Goal: Book appointment/travel/reservation

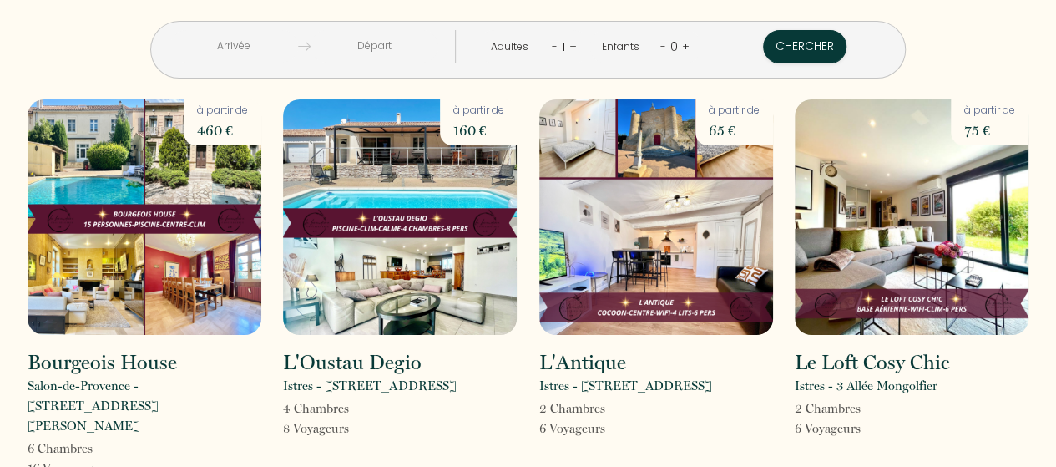
click at [290, 48] on input "text" at bounding box center [234, 46] width 128 height 33
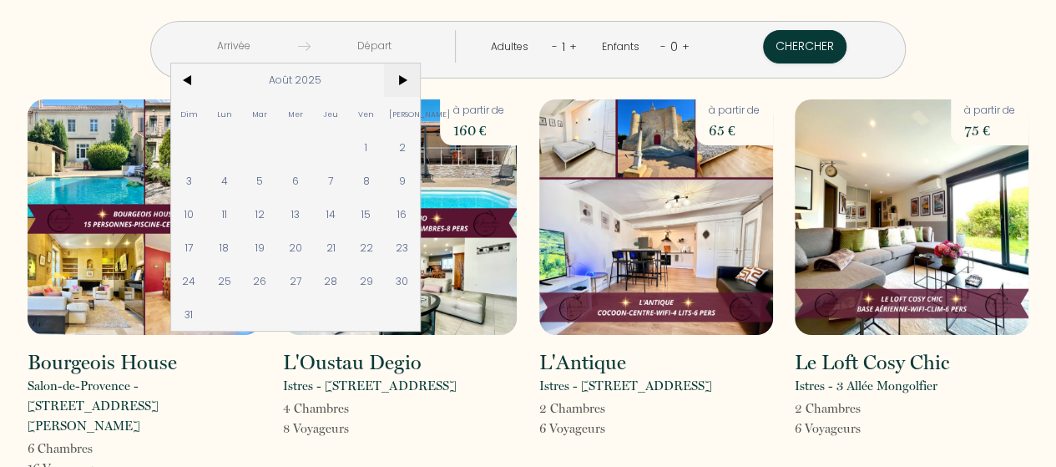
click at [420, 76] on span ">" at bounding box center [402, 79] width 36 height 33
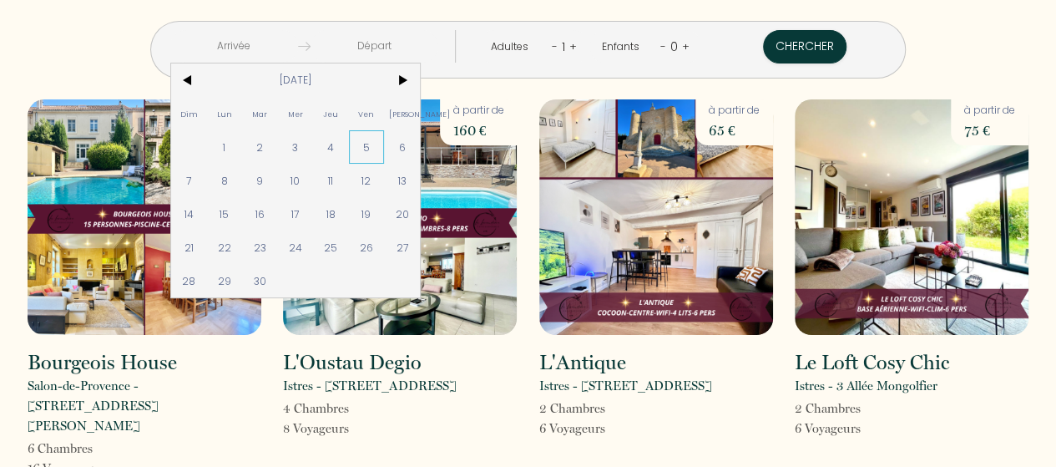
click at [385, 143] on span "5" at bounding box center [367, 146] width 36 height 33
type input "[DATE]"
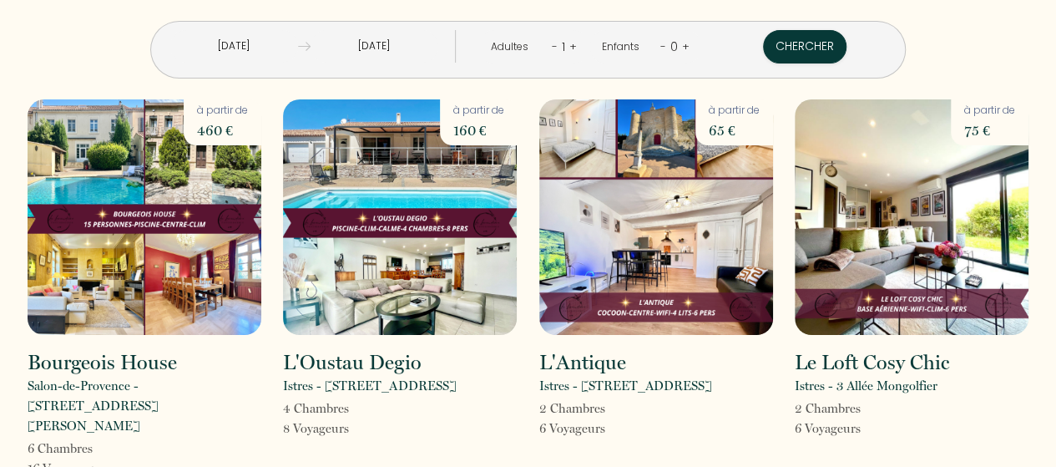
click at [414, 49] on input "[DATE]" at bounding box center [374, 46] width 128 height 33
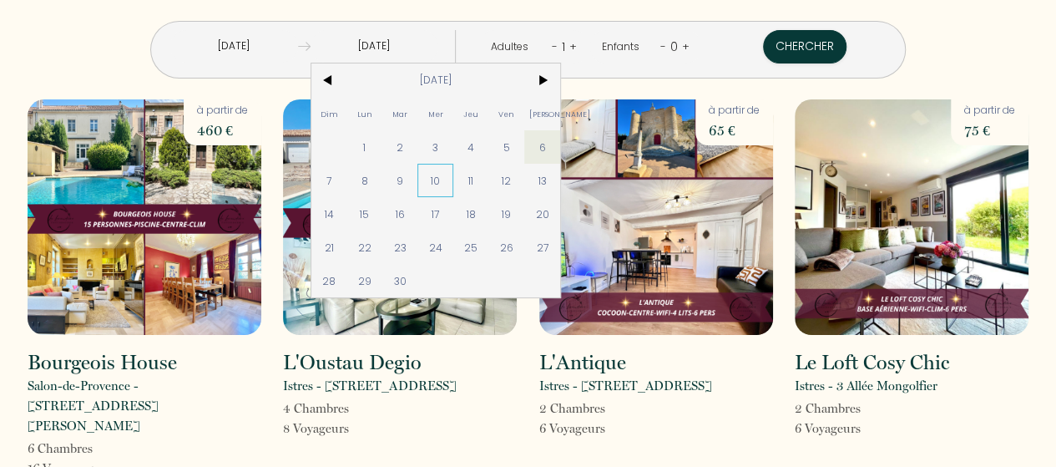
click at [453, 181] on span "10" at bounding box center [435, 180] width 36 height 33
type input "[DATE]"
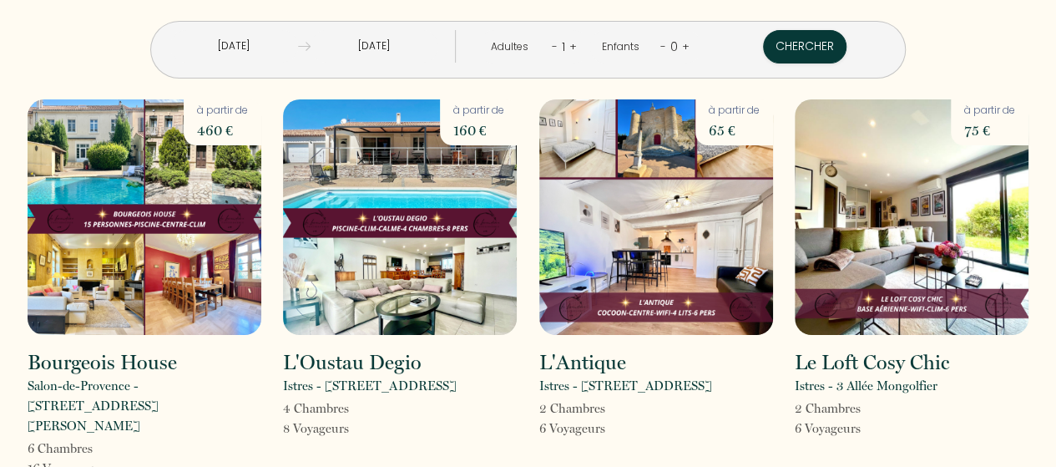
click at [569, 49] on link "+" at bounding box center [573, 46] width 8 height 16
click at [764, 44] on button "Chercher" at bounding box center [805, 46] width 83 height 33
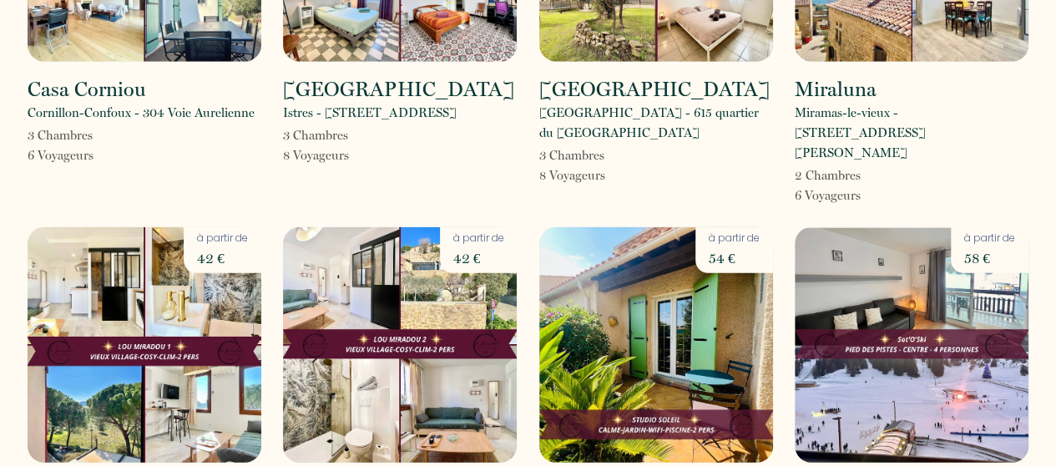
scroll to position [2251, 0]
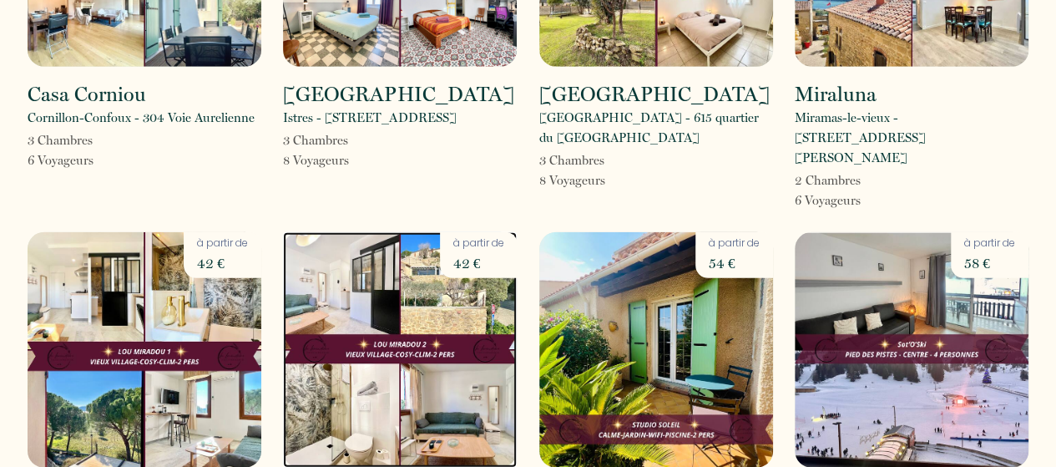
click at [402, 232] on img at bounding box center [400, 349] width 234 height 235
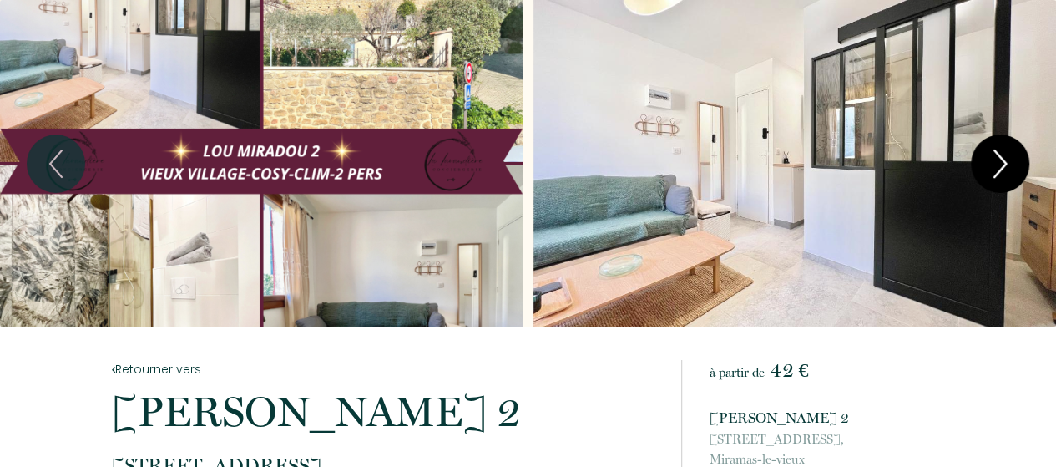
click at [1014, 161] on icon "Next" at bounding box center [999, 164] width 35 height 50
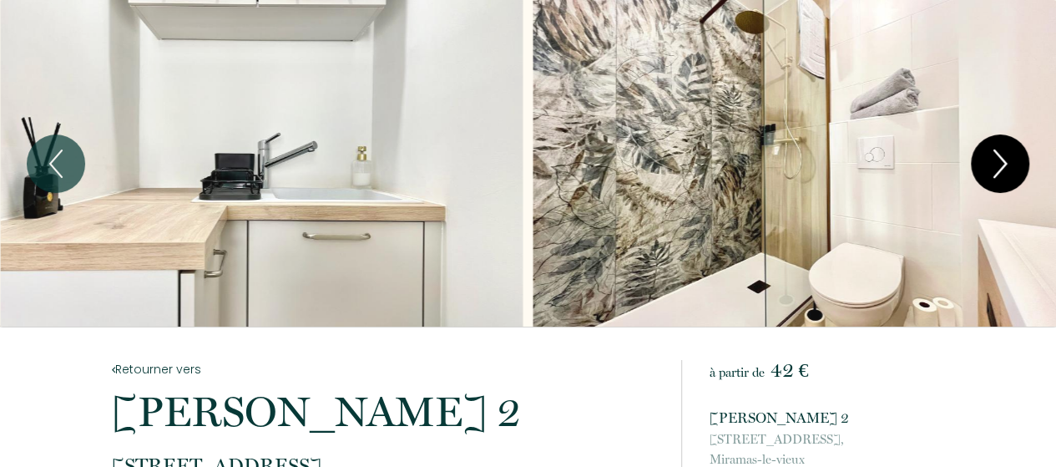
click at [1014, 161] on icon "Next" at bounding box center [999, 164] width 35 height 50
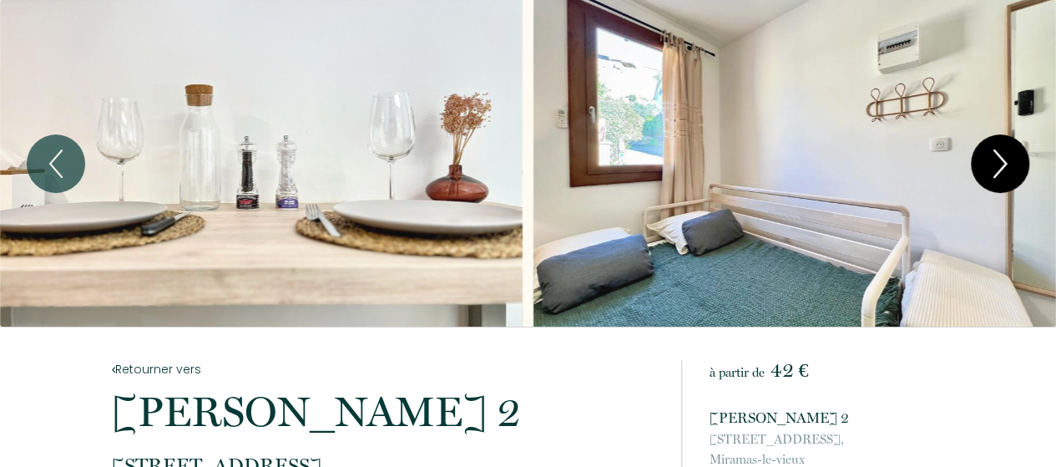
click at [1014, 161] on icon "Next" at bounding box center [999, 164] width 35 height 50
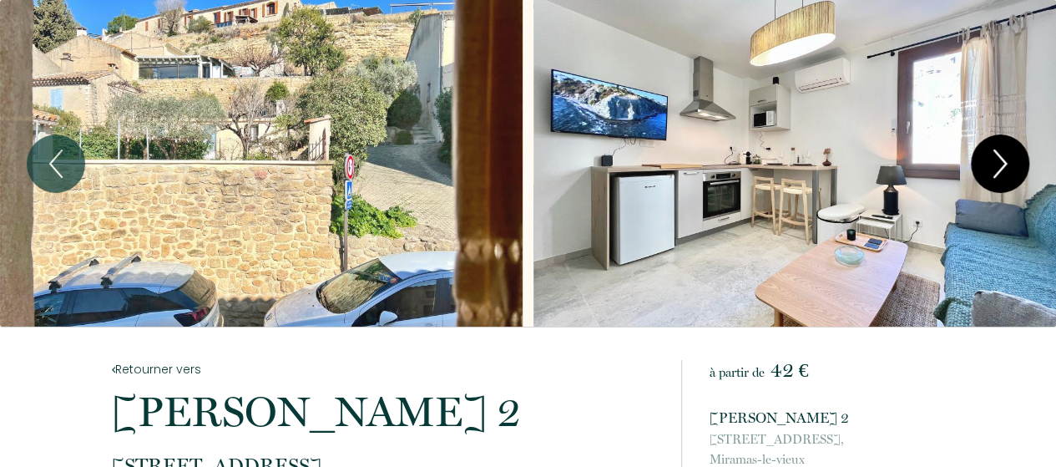
click at [1014, 161] on icon "Next" at bounding box center [999, 164] width 35 height 50
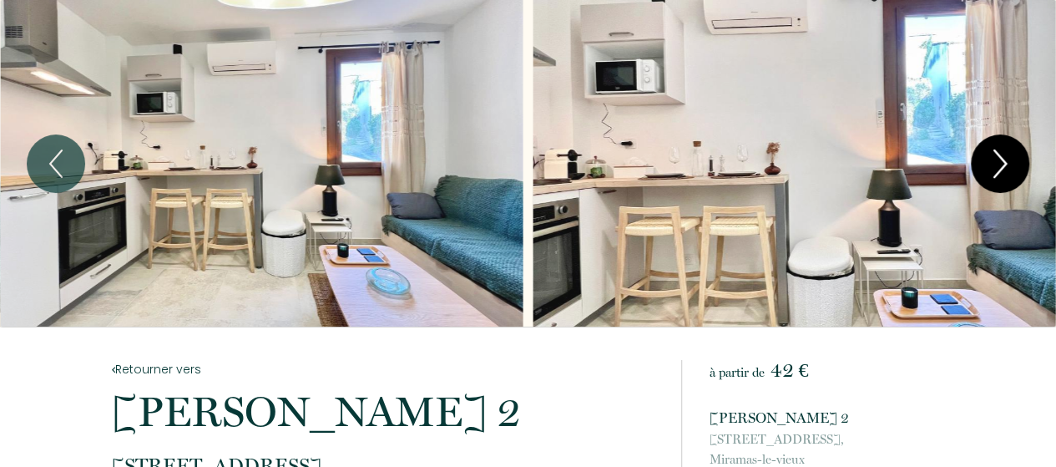
click at [1014, 161] on icon "Next" at bounding box center [999, 164] width 35 height 50
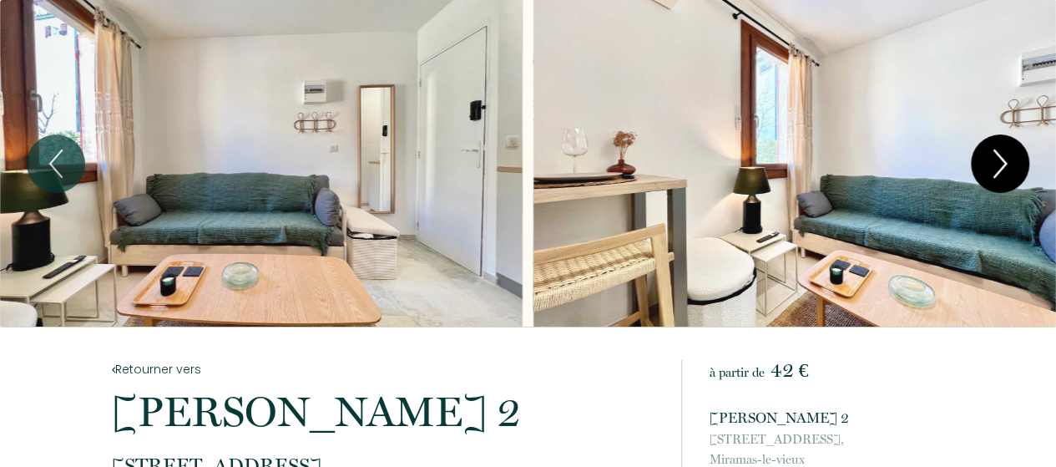
click at [1014, 161] on icon "Next" at bounding box center [999, 164] width 35 height 50
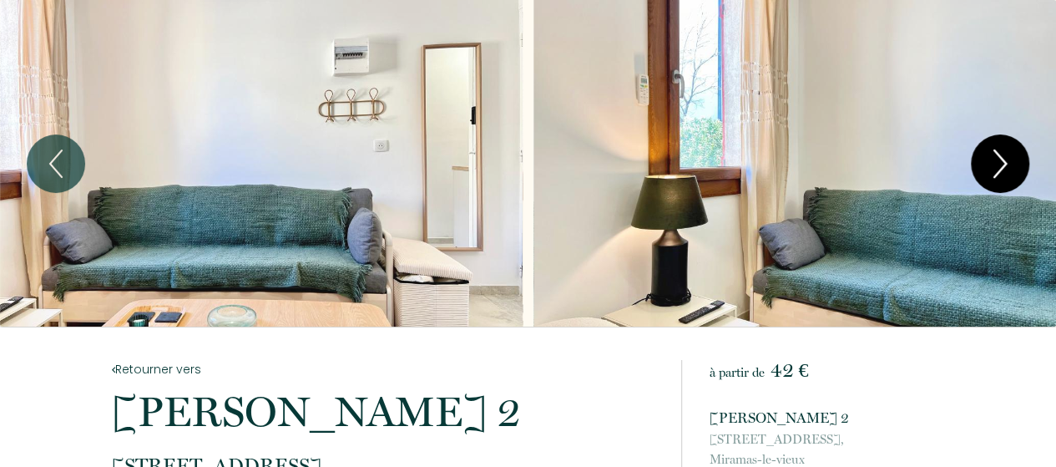
click at [1014, 161] on icon "Next" at bounding box center [999, 164] width 35 height 50
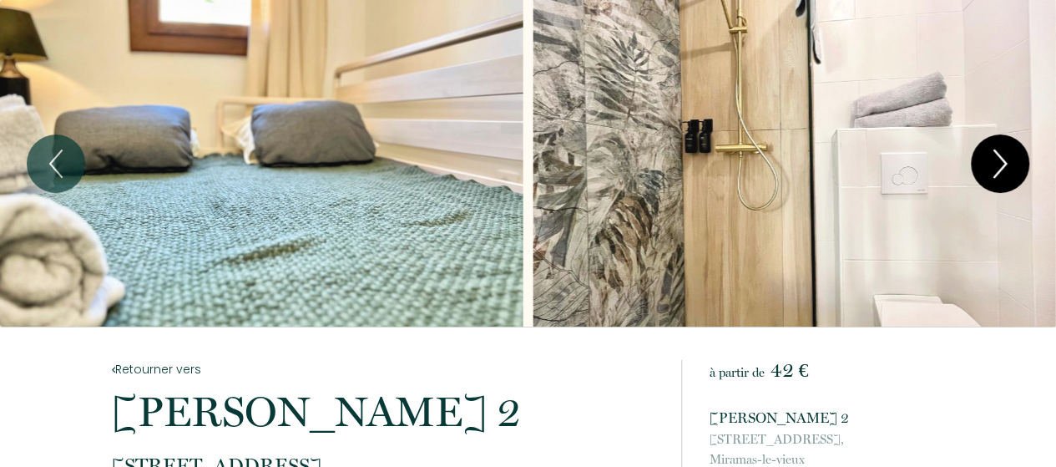
click at [1014, 161] on icon "Next" at bounding box center [999, 164] width 35 height 50
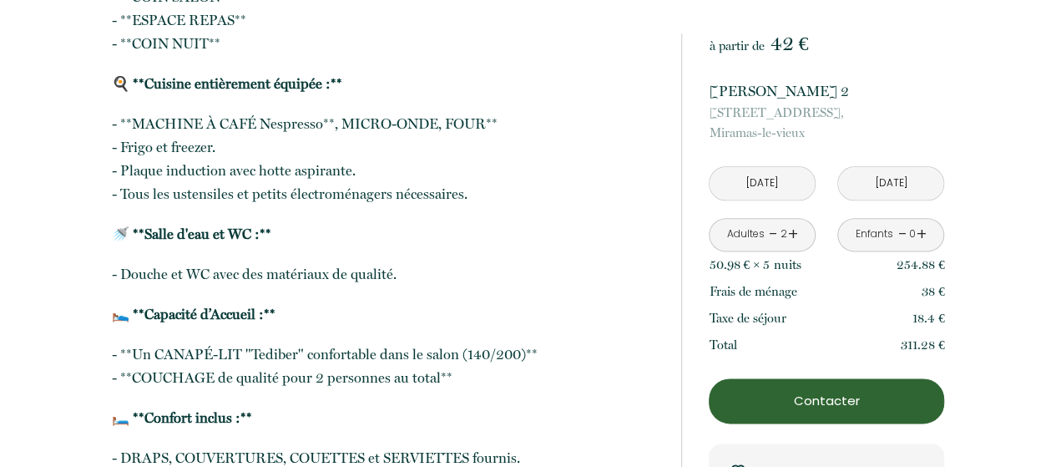
scroll to position [956, 0]
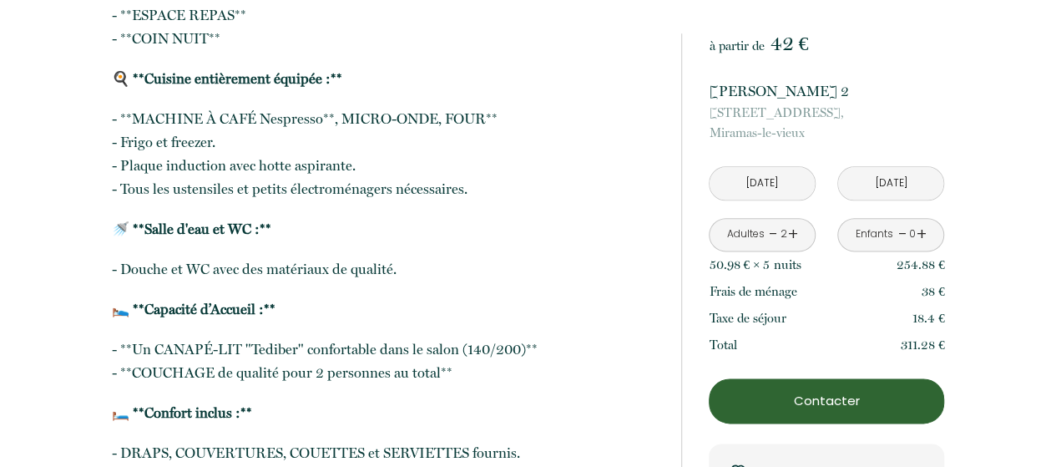
drag, startPoint x: 1052, startPoint y: 148, endPoint x: 1053, endPoint y: 162, distance: 14.3
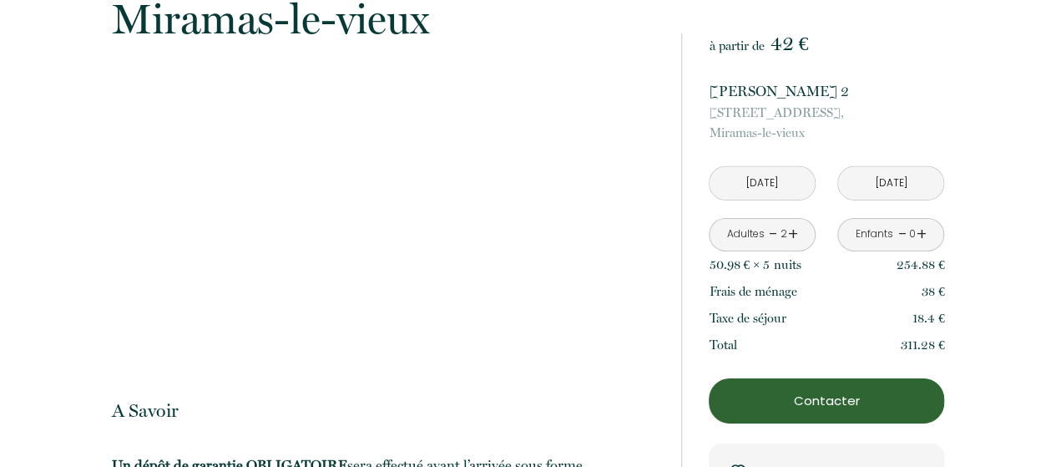
scroll to position [2577, 0]
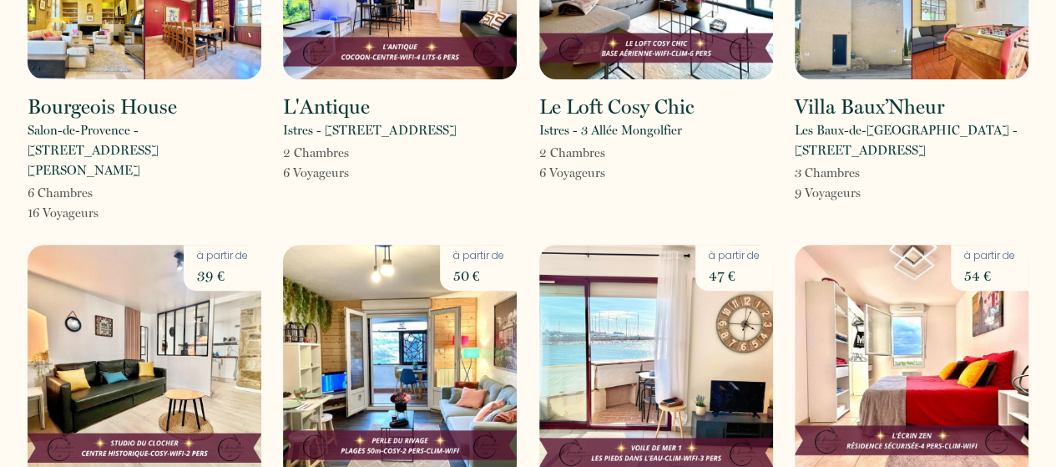
scroll to position [286, 0]
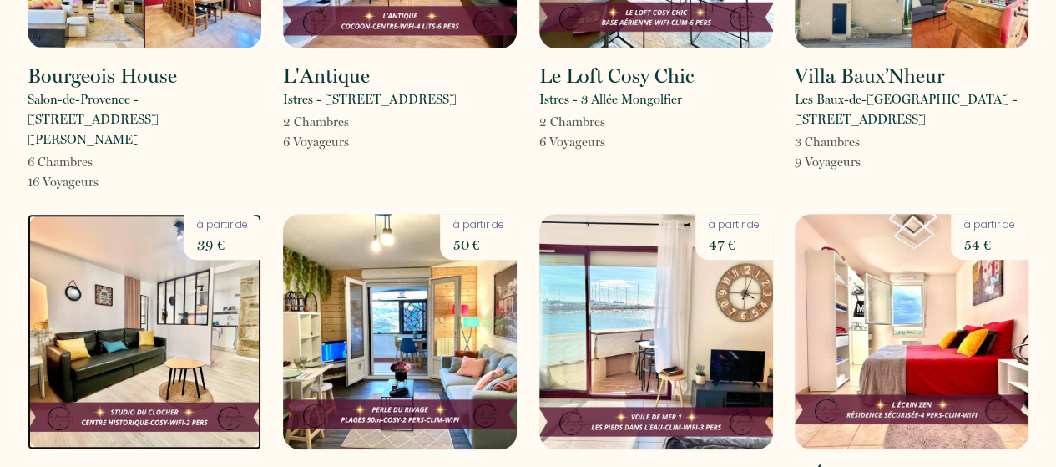
click at [149, 311] on img at bounding box center [145, 331] width 234 height 235
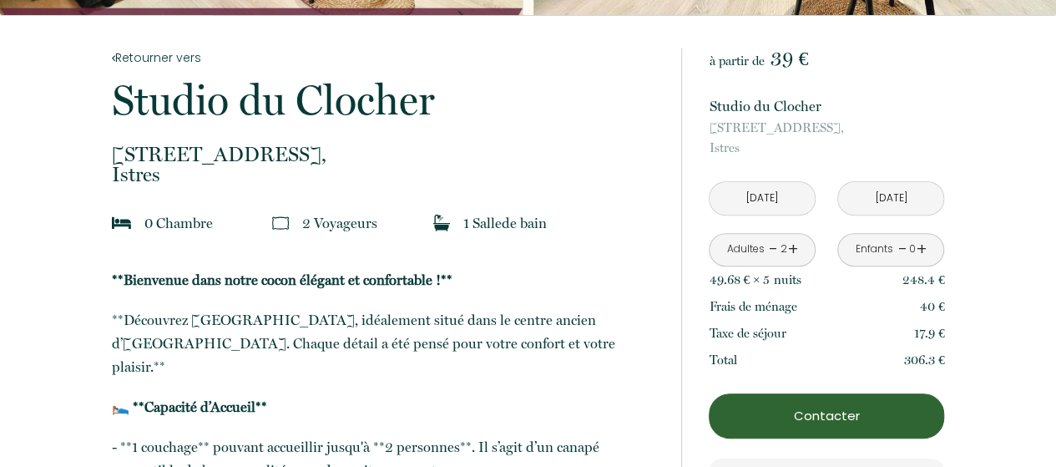
scroll to position [75, 0]
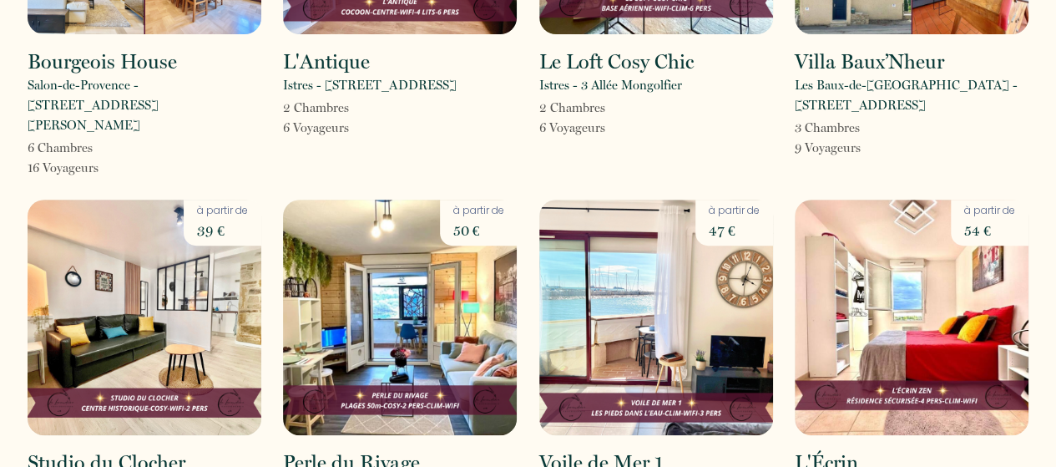
scroll to position [349, 0]
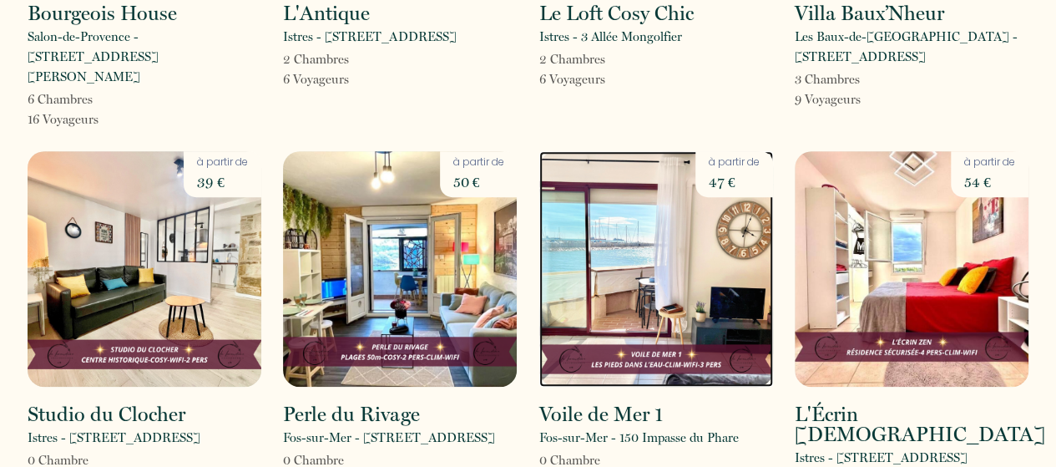
click at [643, 255] on img at bounding box center [656, 268] width 234 height 235
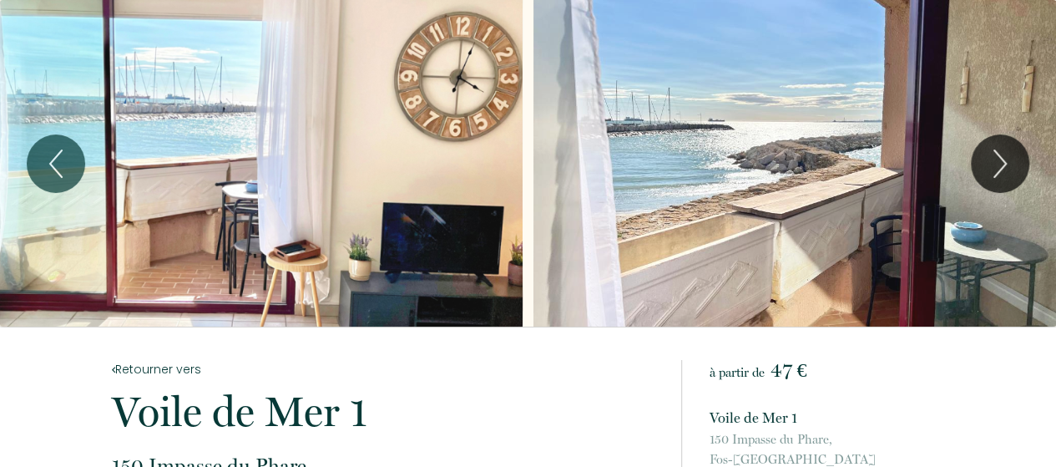
click at [733, 190] on div "Slideshow" at bounding box center [794, 163] width 522 height 326
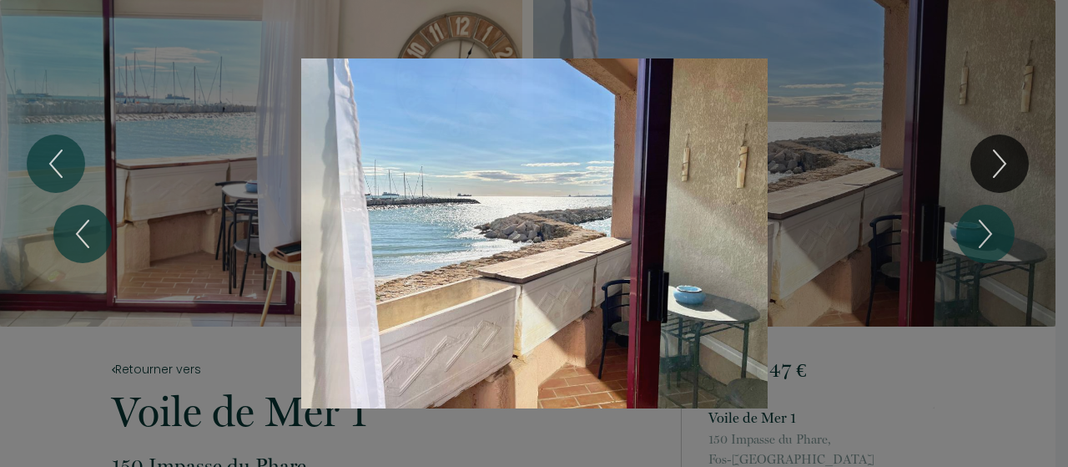
click at [1007, 164] on div "1 2 3 4 5 6 7 8 9 10 11 12 13 14 15 16 17 18 19 20 21 22 23 24 25 26 27 28 29 3…" at bounding box center [534, 233] width 1068 height 467
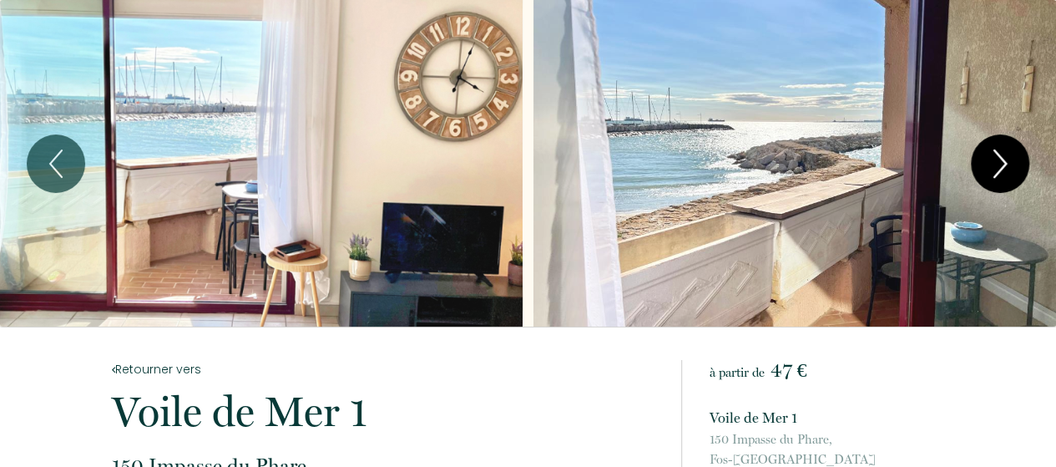
click at [1012, 151] on icon "Next" at bounding box center [999, 164] width 35 height 50
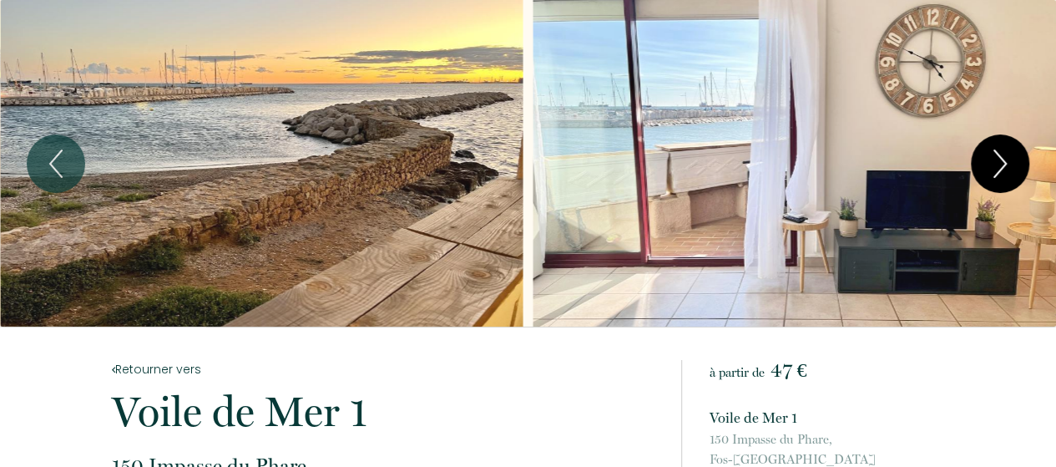
click at [1018, 147] on button "Next" at bounding box center [1000, 163] width 58 height 58
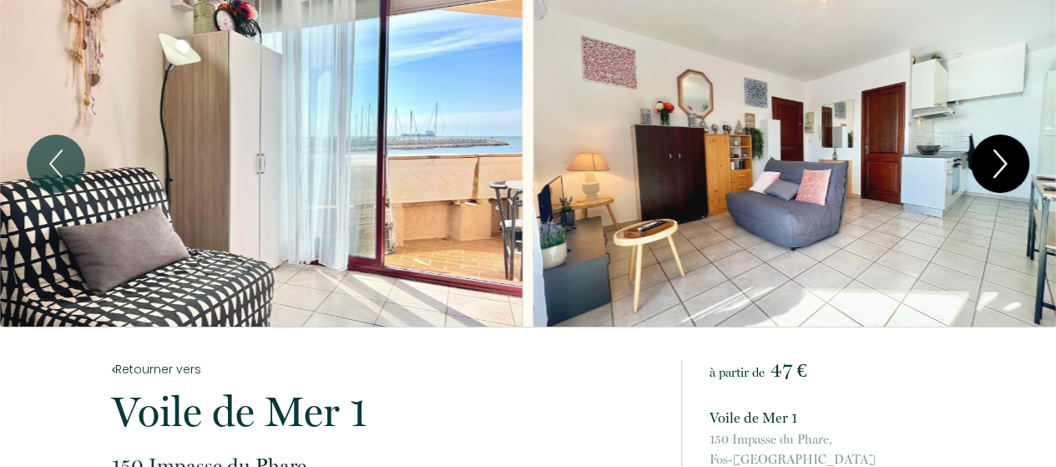
click at [1003, 160] on icon "Next" at bounding box center [1000, 163] width 12 height 27
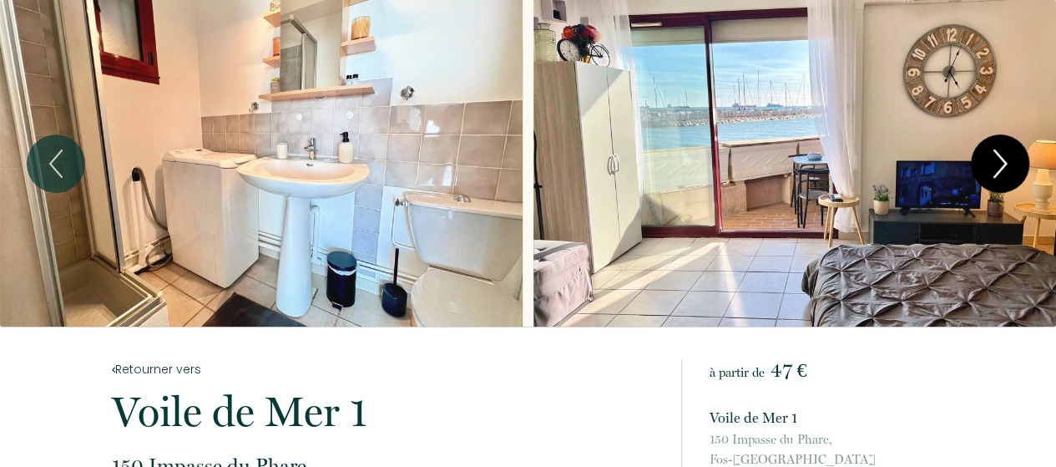
click at [1003, 160] on icon "Next" at bounding box center [1000, 163] width 12 height 27
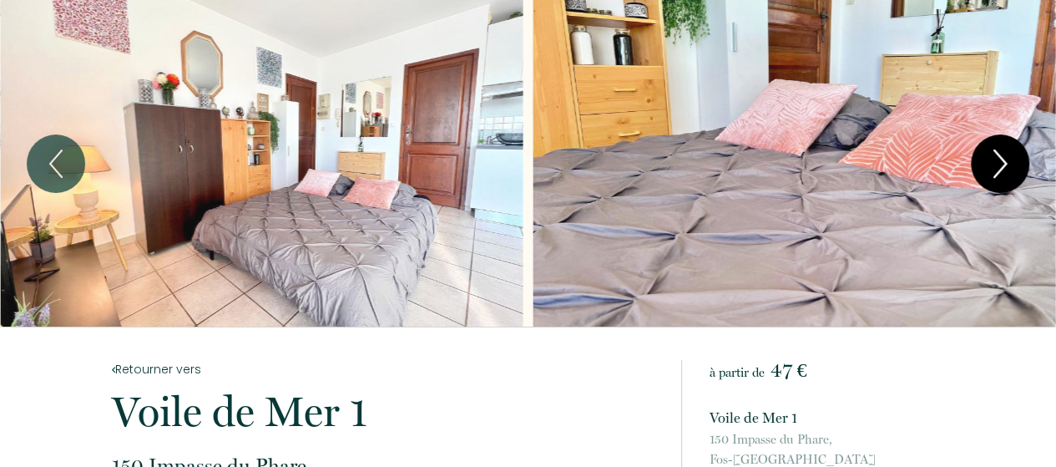
click at [1003, 160] on icon "Next" at bounding box center [1000, 163] width 12 height 27
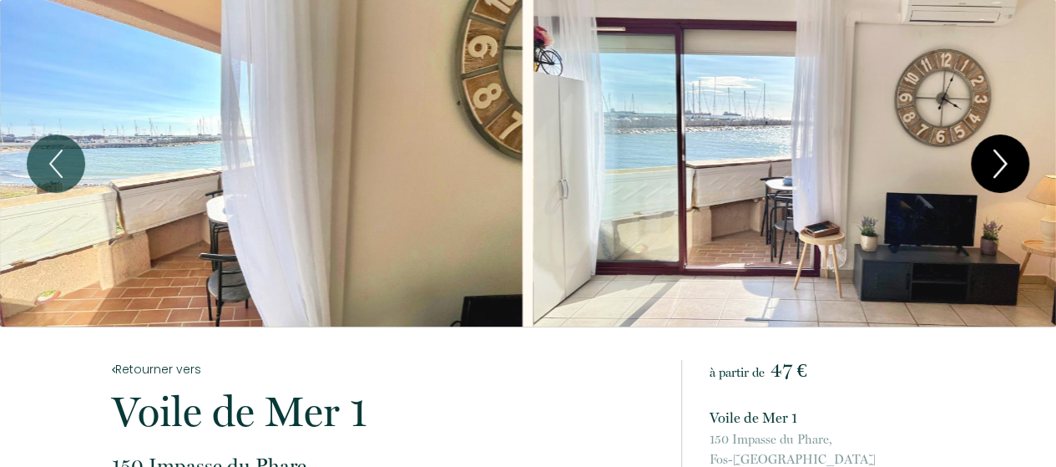
click at [1003, 160] on icon "Next" at bounding box center [1000, 163] width 12 height 27
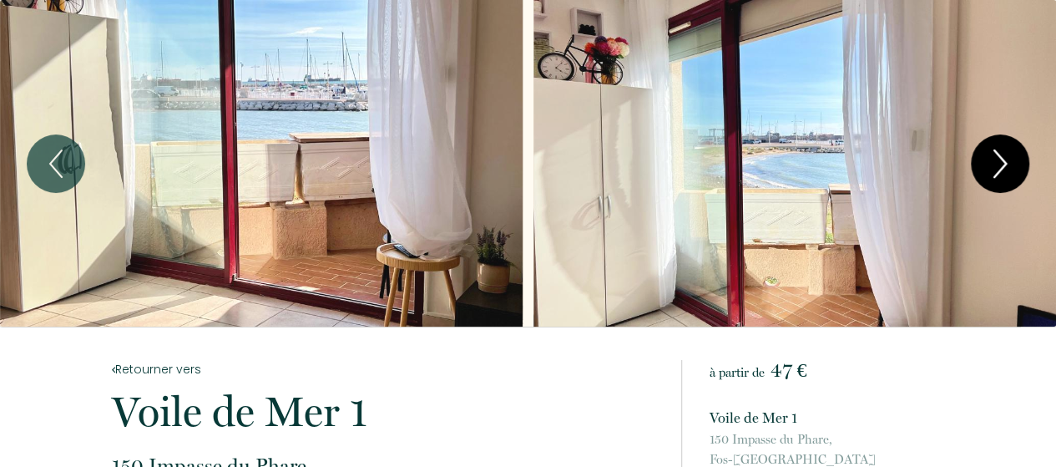
click at [1003, 160] on icon "Next" at bounding box center [1000, 163] width 12 height 27
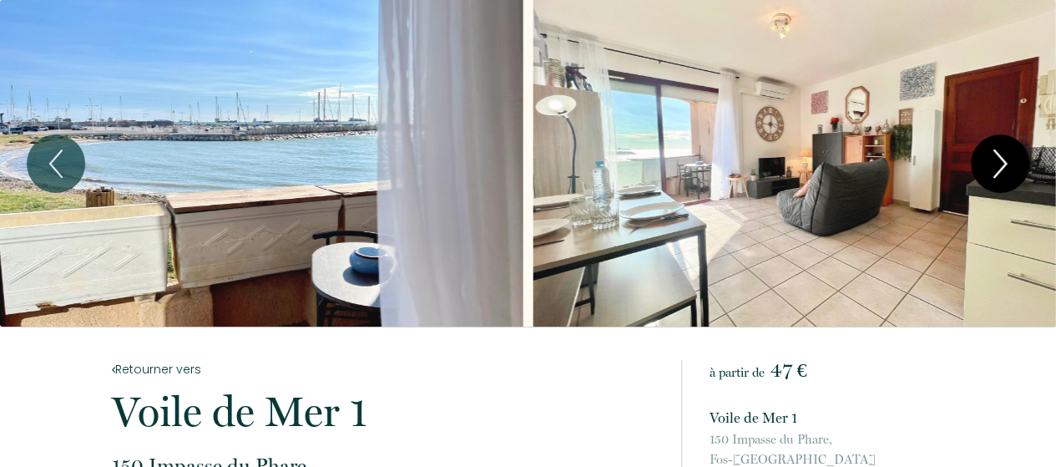
click at [1003, 160] on icon "Next" at bounding box center [1000, 163] width 12 height 27
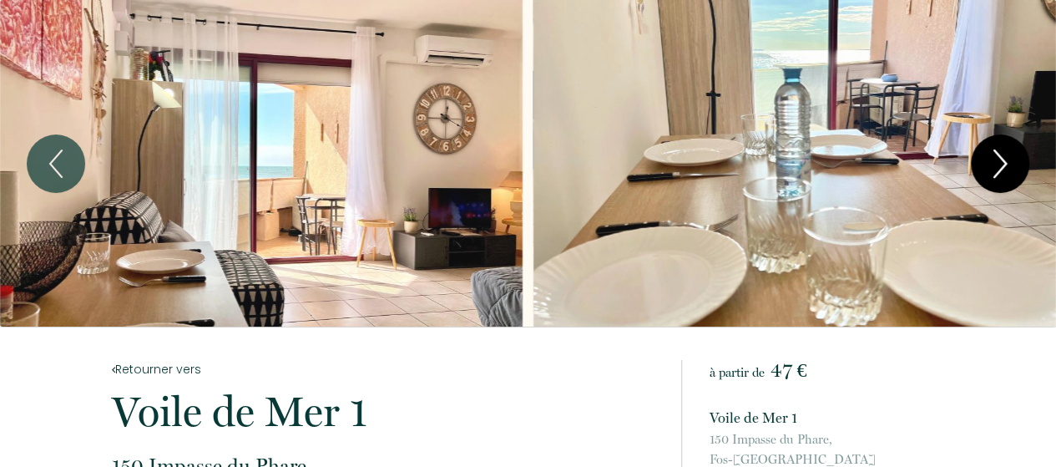
click at [1003, 160] on icon "Next" at bounding box center [1000, 163] width 12 height 27
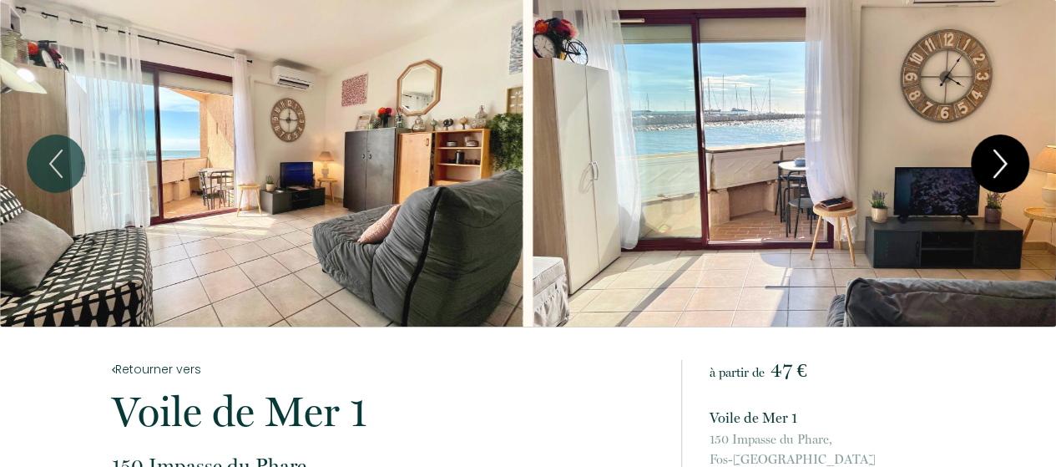
click at [1003, 160] on icon "Next" at bounding box center [1000, 163] width 12 height 27
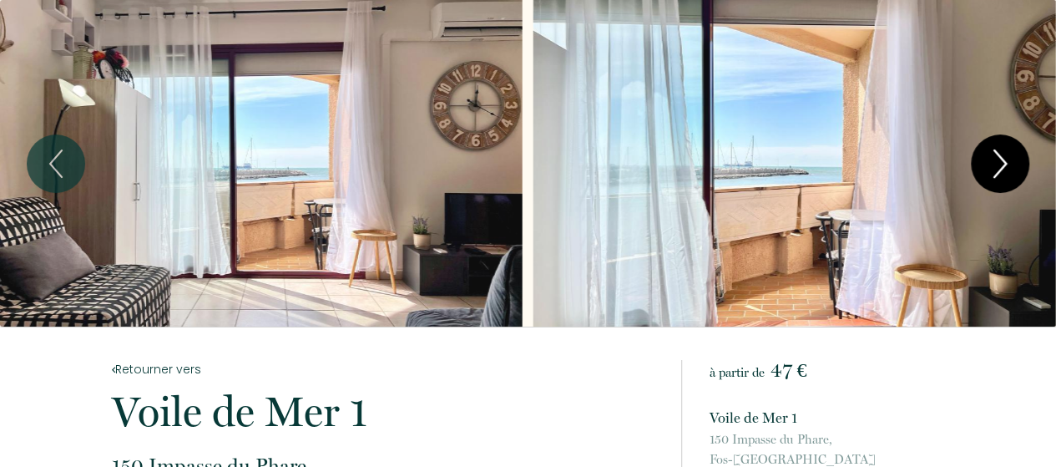
click at [1003, 160] on icon "Next" at bounding box center [1000, 163] width 12 height 27
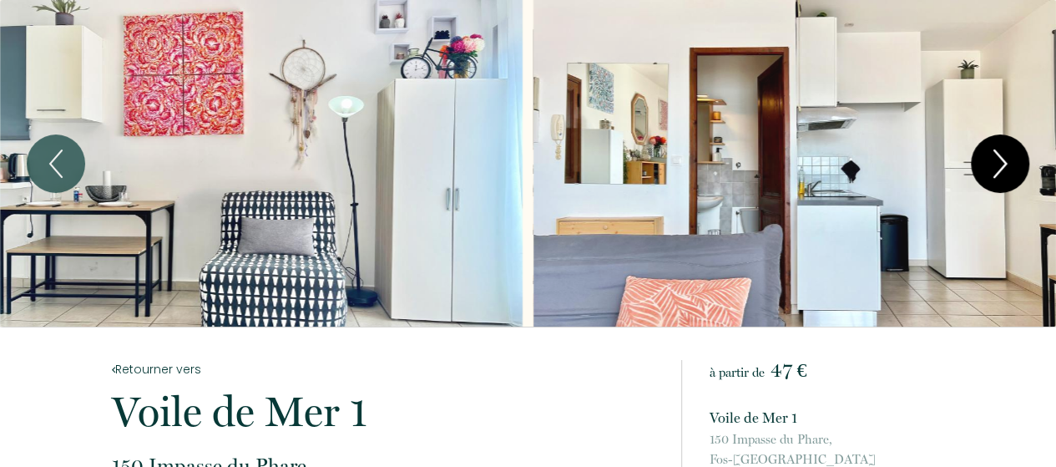
click at [1003, 160] on icon "Next" at bounding box center [1000, 163] width 12 height 27
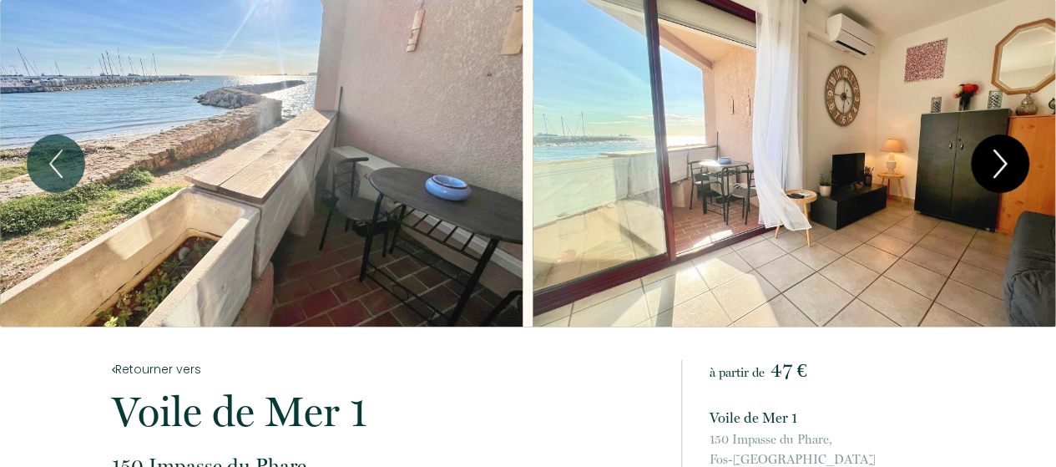
click at [1015, 156] on icon "Next" at bounding box center [999, 164] width 35 height 50
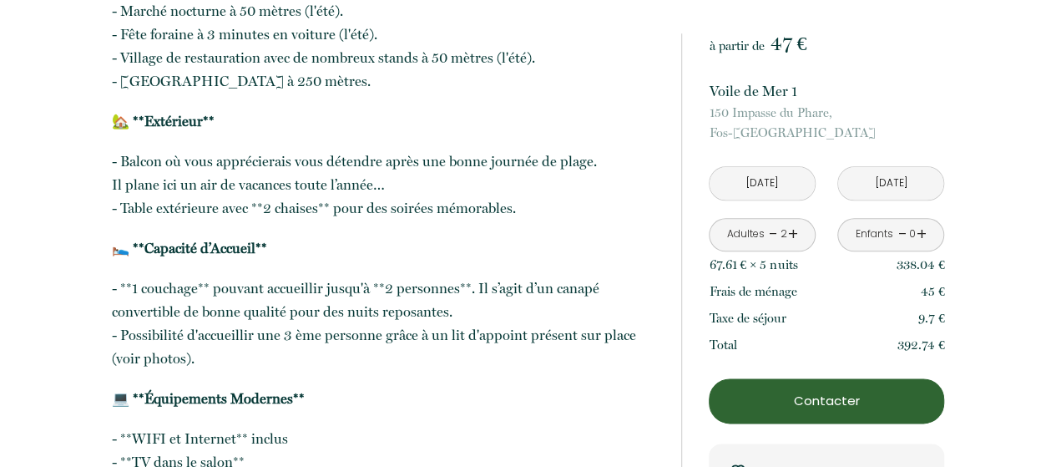
scroll to position [921, 0]
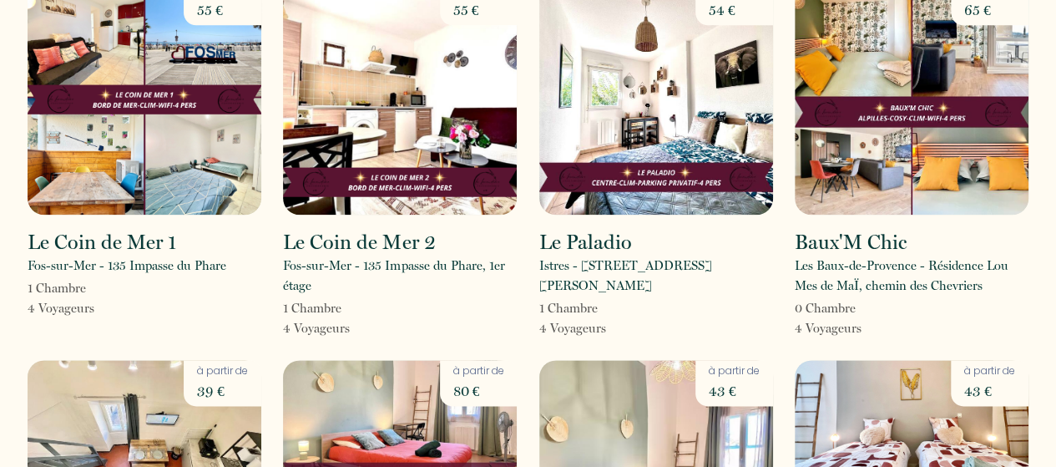
scroll to position [1047, 0]
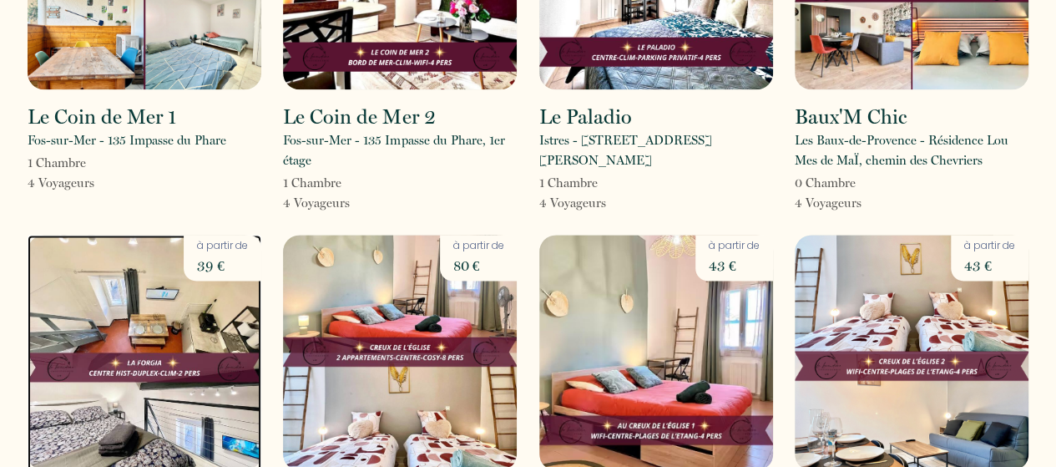
click at [106, 241] on img at bounding box center [145, 352] width 234 height 235
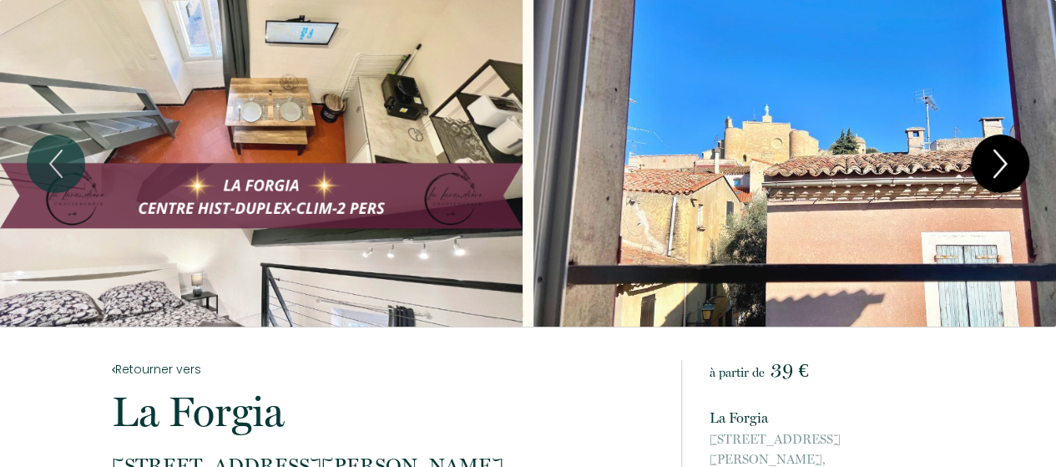
click at [1005, 164] on icon "Next" at bounding box center [1000, 163] width 12 height 27
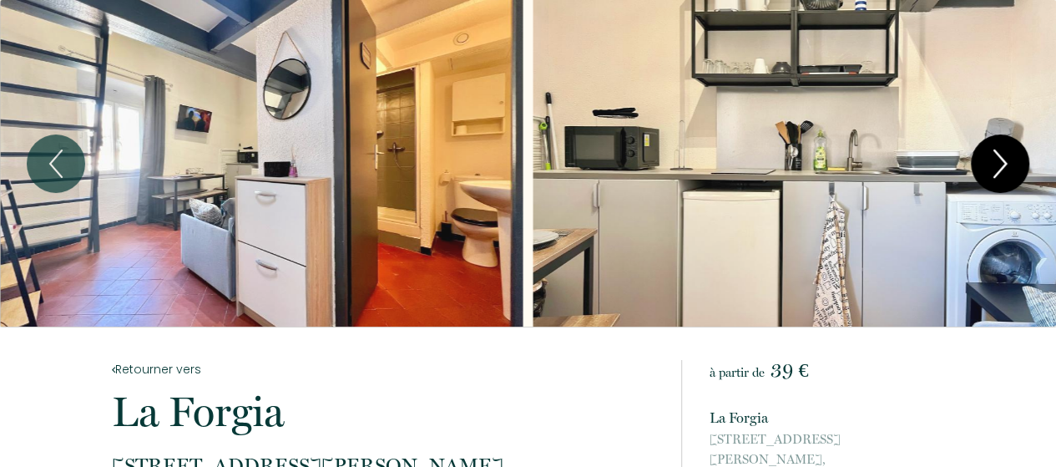
click at [1005, 164] on icon "Next" at bounding box center [1000, 163] width 12 height 27
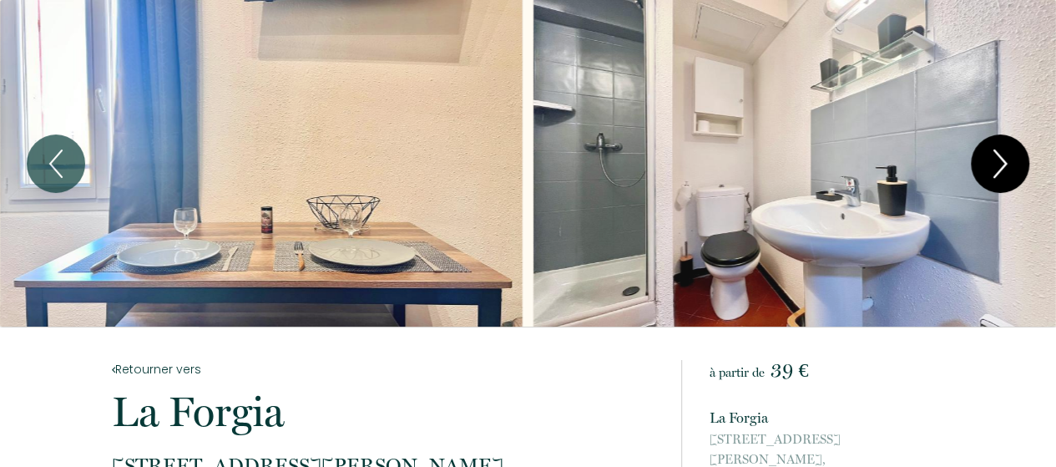
click at [1005, 164] on icon "Next" at bounding box center [1000, 163] width 12 height 27
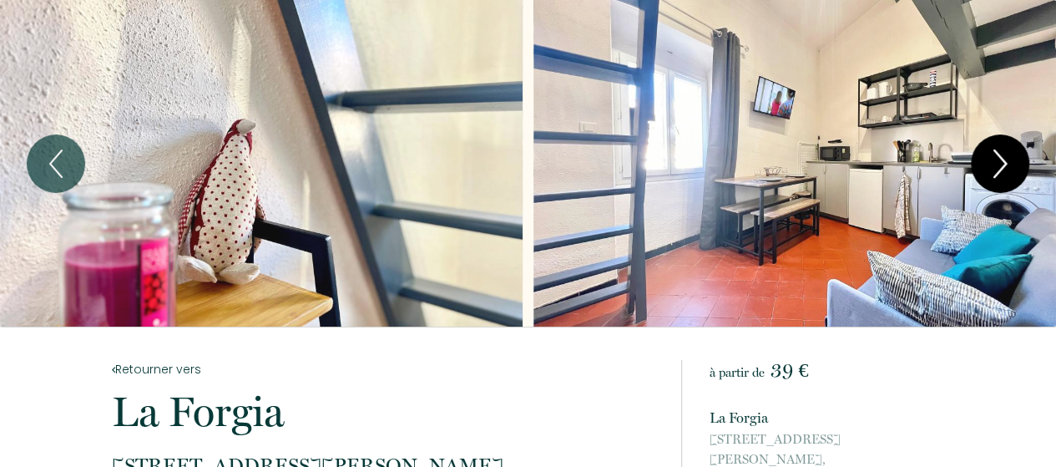
click at [1005, 164] on icon "Next" at bounding box center [1000, 163] width 12 height 27
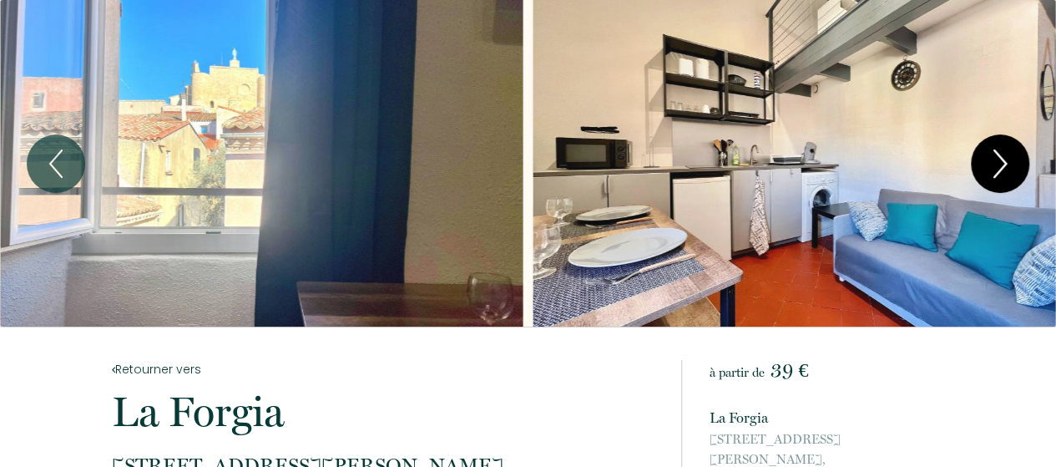
click at [1005, 164] on icon "Next" at bounding box center [1000, 163] width 12 height 27
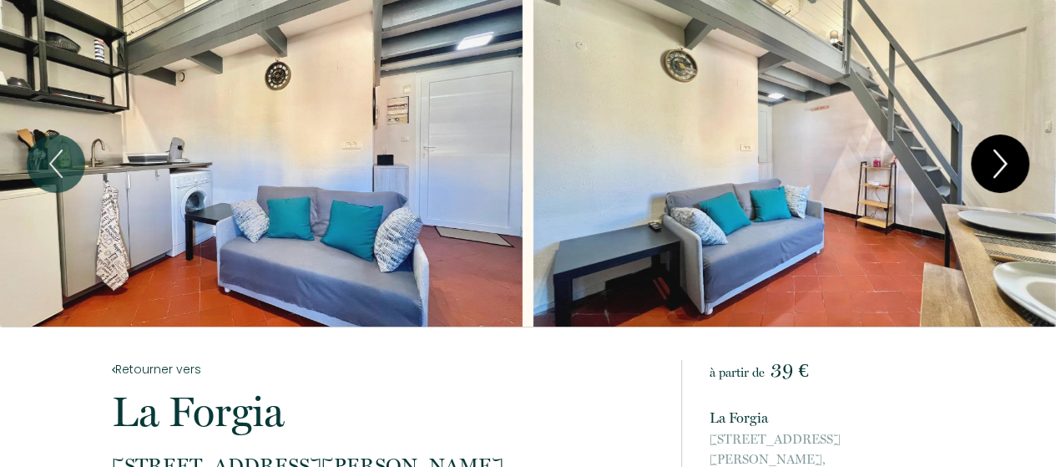
click at [1005, 164] on icon "Next" at bounding box center [1000, 163] width 12 height 27
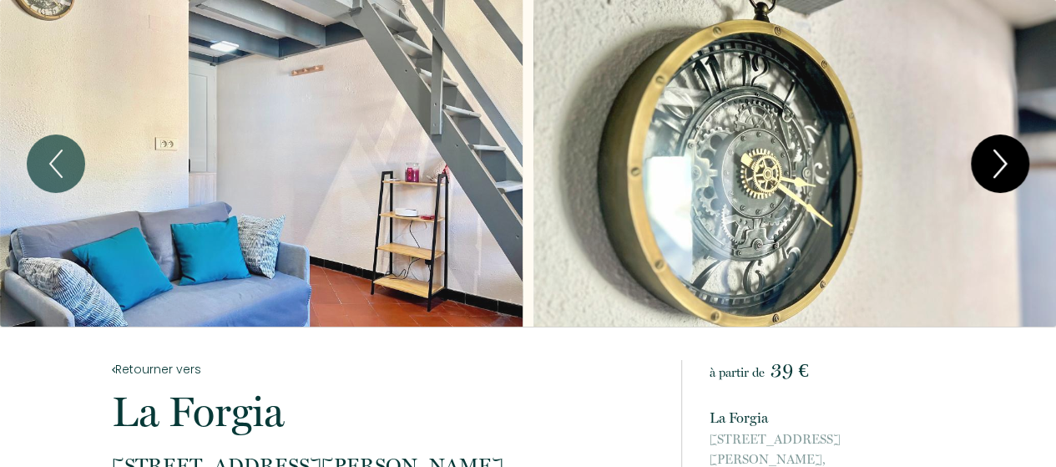
click at [1005, 164] on icon "Next" at bounding box center [1000, 163] width 12 height 27
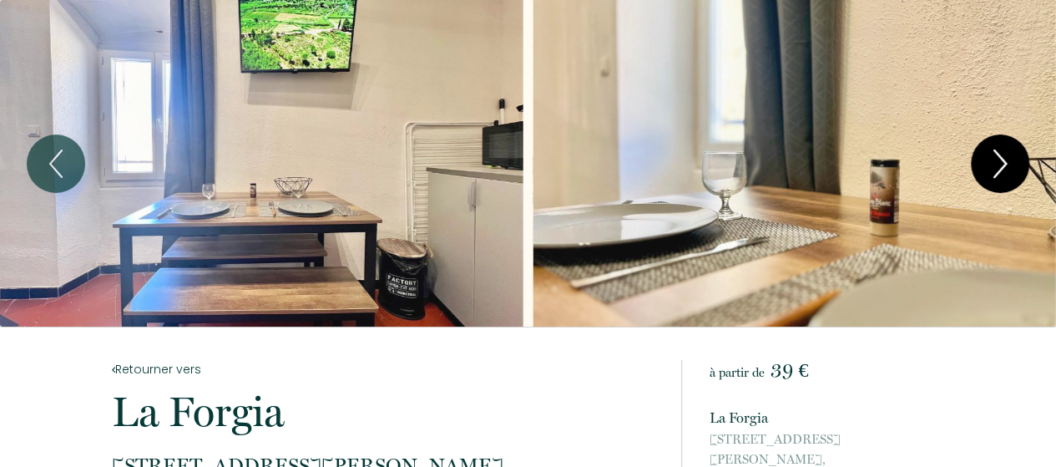
click at [1005, 164] on icon "Next" at bounding box center [1000, 163] width 12 height 27
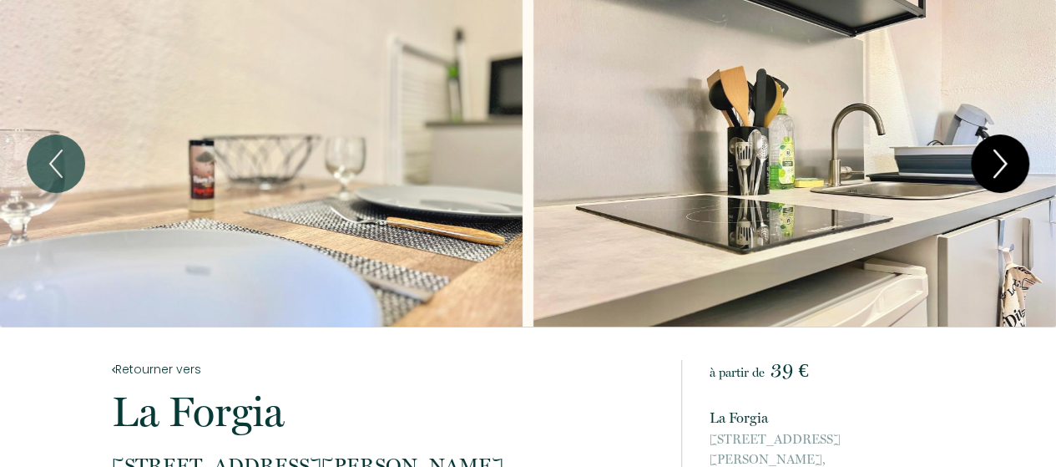
click at [1005, 164] on icon "Next" at bounding box center [1000, 163] width 12 height 27
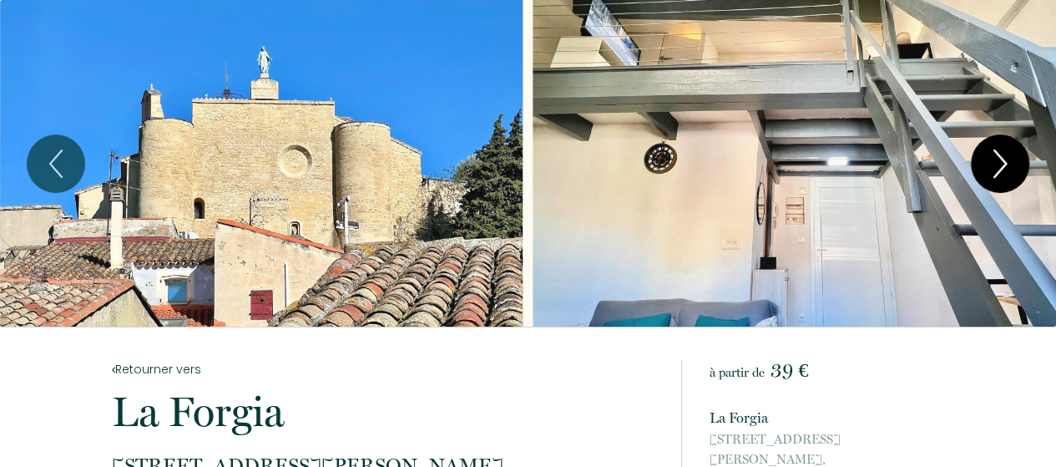
click at [1005, 164] on icon "Next" at bounding box center [1000, 163] width 12 height 27
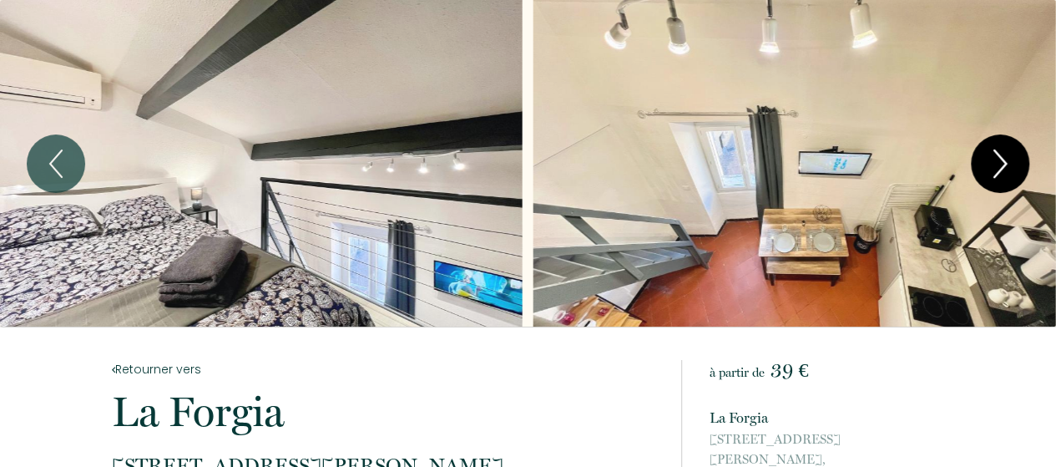
click at [1005, 164] on icon "Next" at bounding box center [1000, 163] width 12 height 27
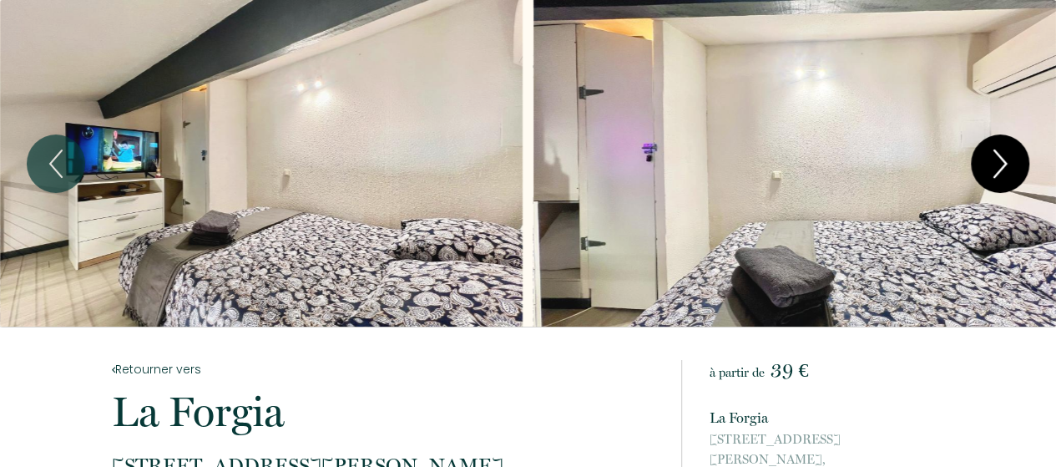
click at [1004, 166] on icon "Next" at bounding box center [999, 164] width 35 height 50
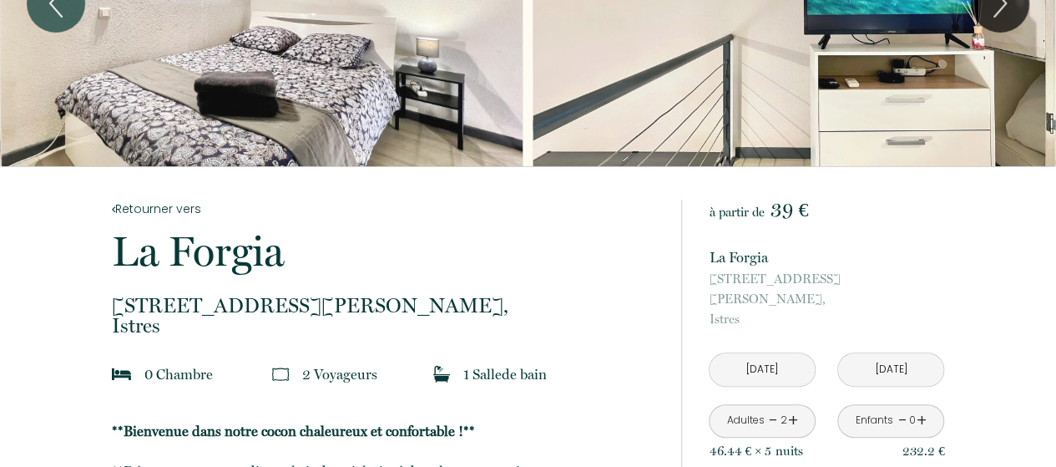
scroll to position [65, 0]
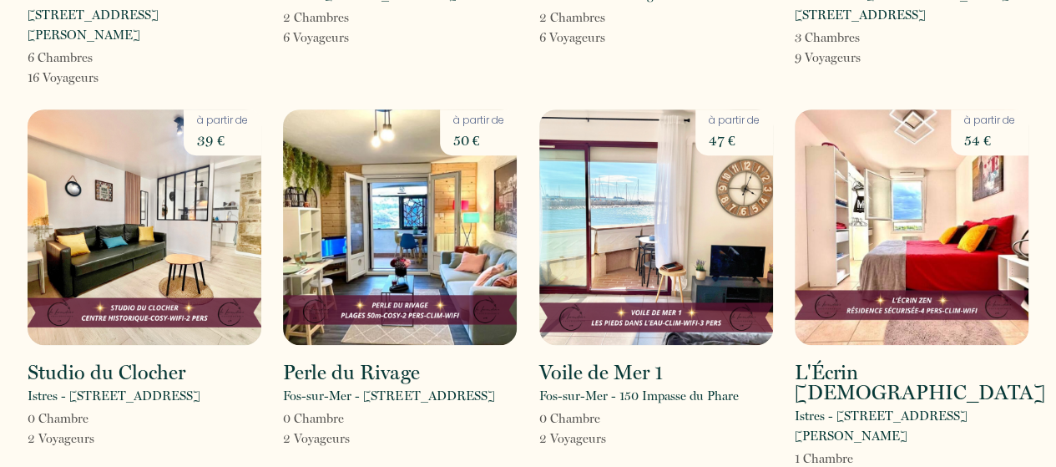
scroll to position [425, 0]
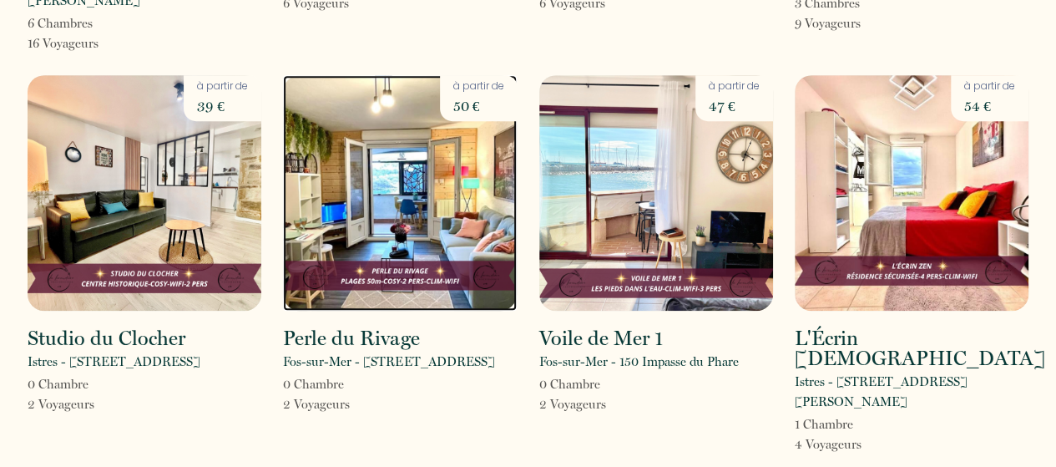
click at [379, 183] on img at bounding box center [400, 192] width 234 height 235
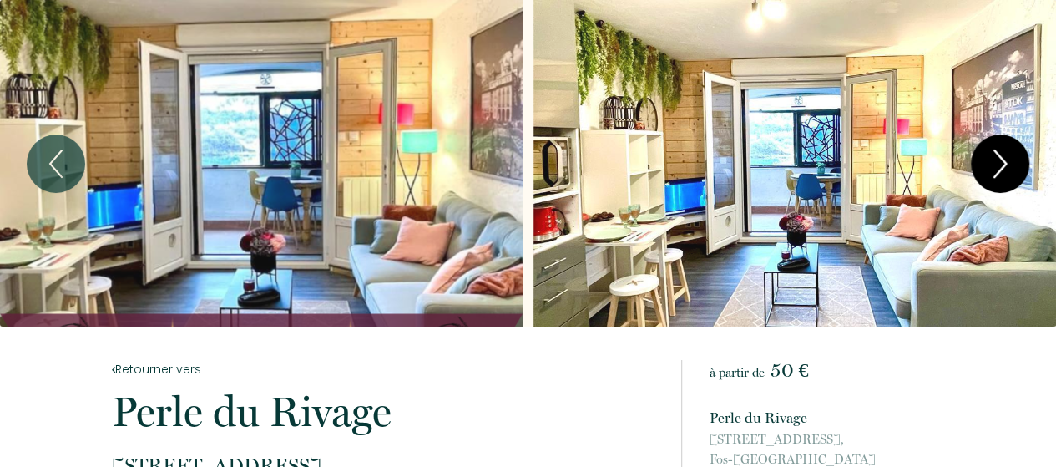
click at [1005, 164] on icon "Next" at bounding box center [1000, 163] width 12 height 27
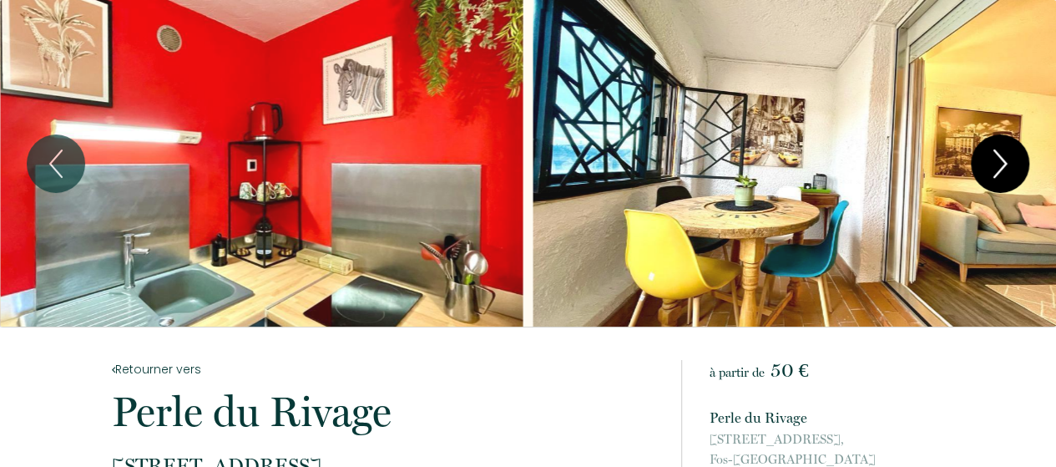
click at [1005, 164] on icon "Next" at bounding box center [1000, 163] width 12 height 27
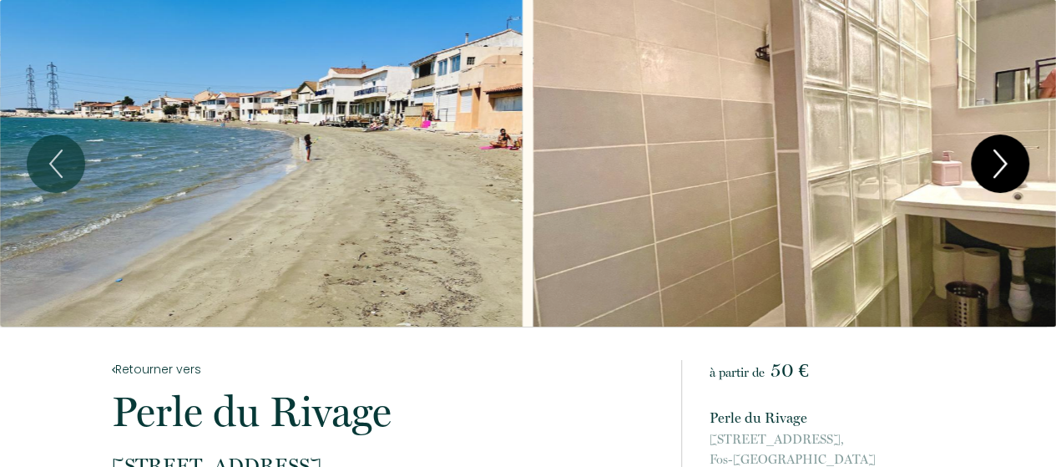
click at [1005, 164] on icon "Next" at bounding box center [1000, 163] width 12 height 27
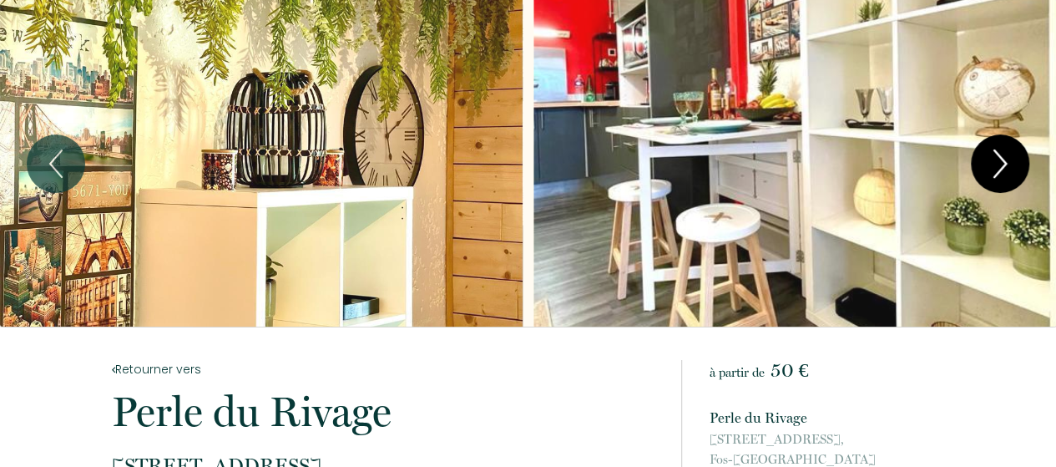
click at [1005, 164] on icon "Next" at bounding box center [1000, 163] width 12 height 27
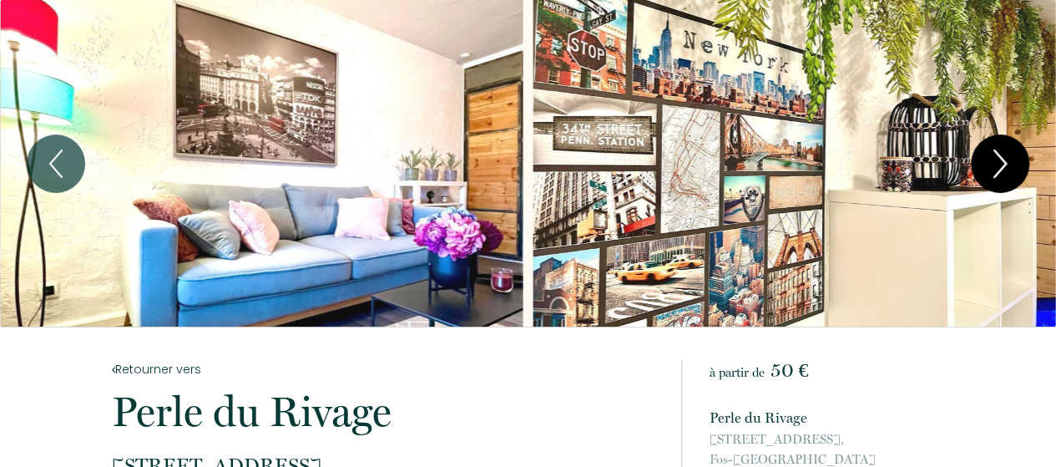
click at [1005, 164] on icon "Next" at bounding box center [1000, 163] width 12 height 27
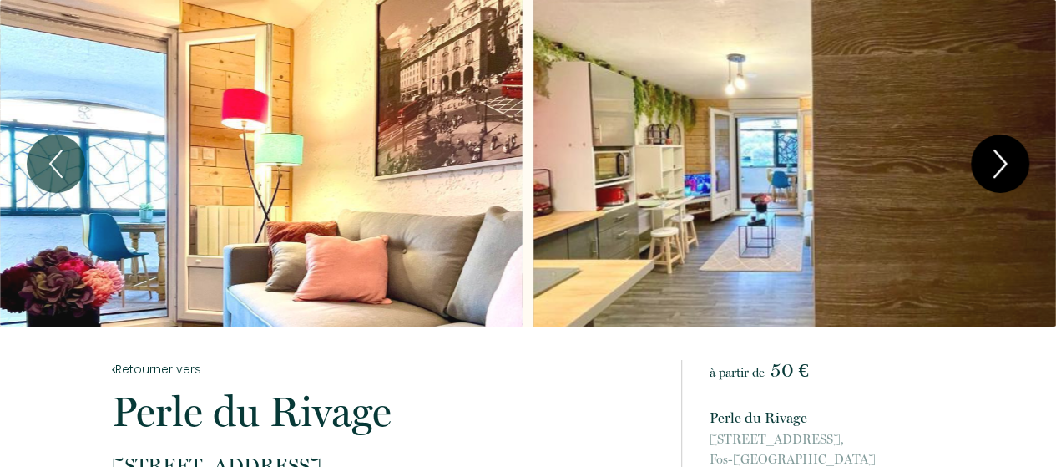
click at [1005, 164] on icon "Next" at bounding box center [1000, 163] width 12 height 27
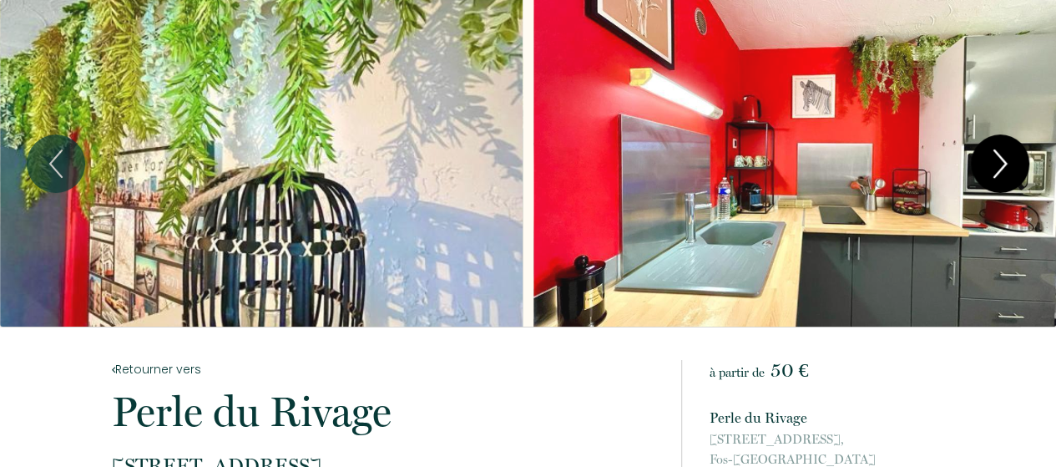
click at [1005, 164] on icon "Next" at bounding box center [1000, 163] width 12 height 27
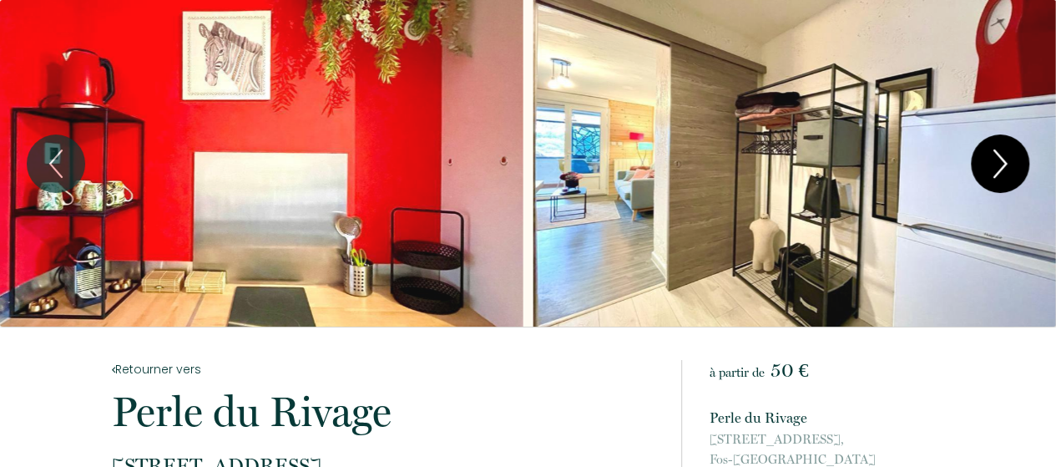
click at [1005, 164] on icon "Next" at bounding box center [1000, 163] width 12 height 27
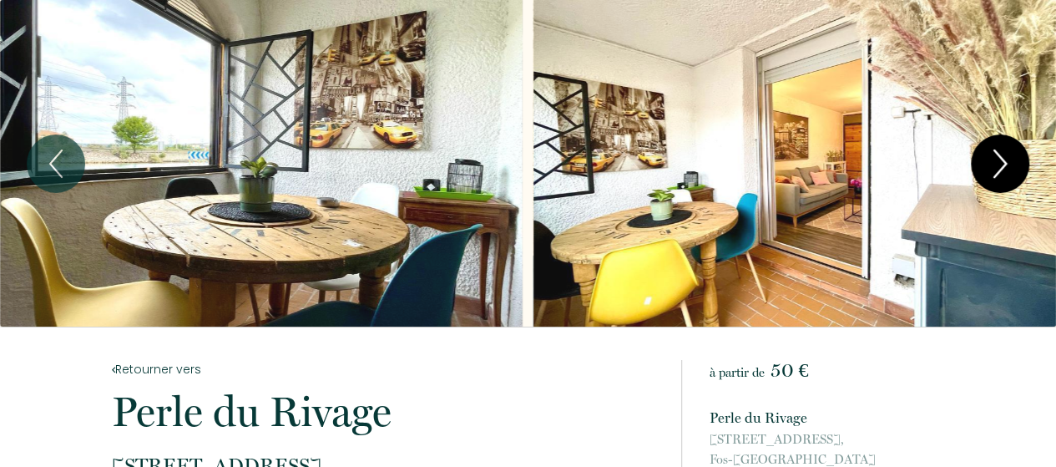
click at [1005, 164] on icon "Next" at bounding box center [1000, 163] width 12 height 27
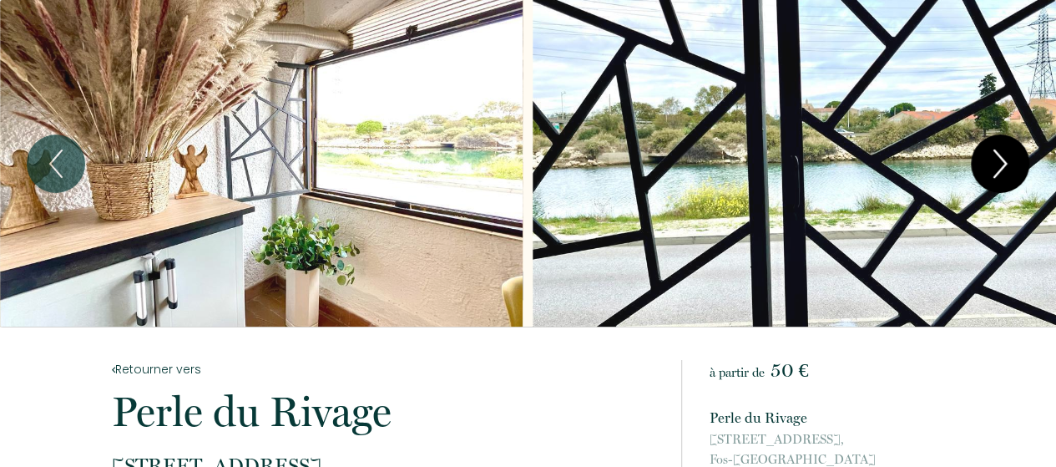
click at [1010, 162] on icon "Next" at bounding box center [999, 164] width 35 height 50
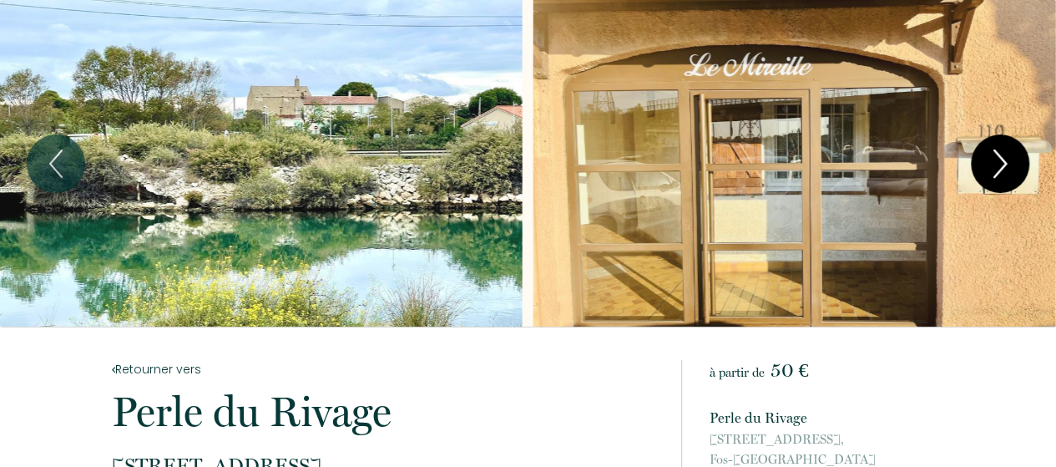
click at [1010, 162] on icon "Next" at bounding box center [999, 164] width 35 height 50
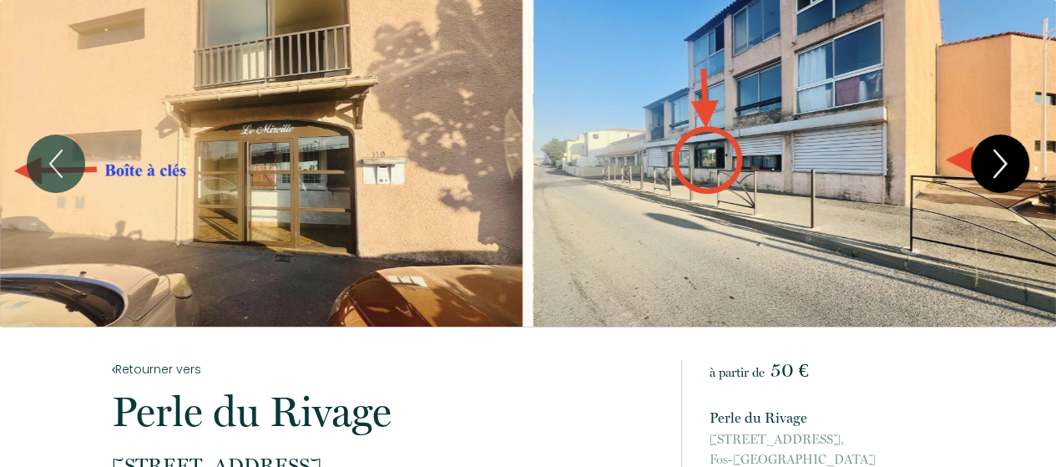
click at [1010, 162] on icon "Next" at bounding box center [999, 164] width 35 height 50
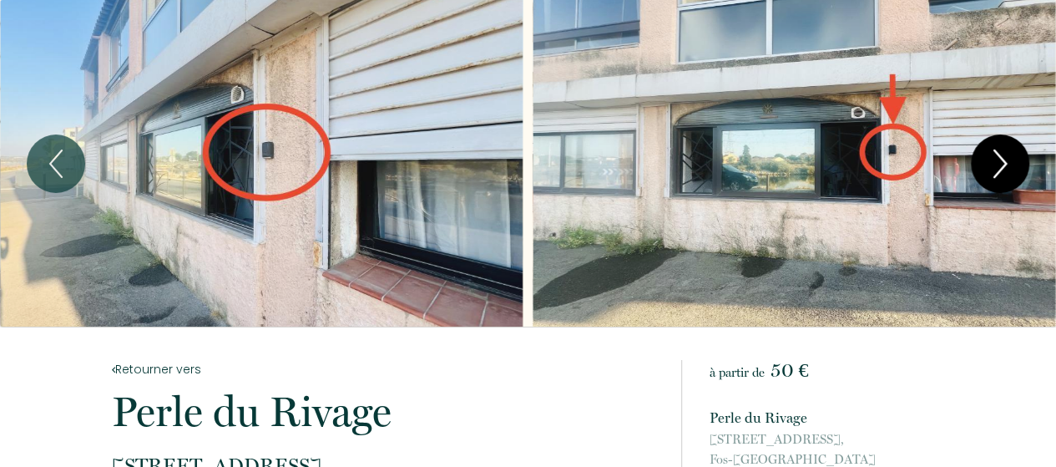
click at [1010, 162] on icon "Next" at bounding box center [999, 164] width 35 height 50
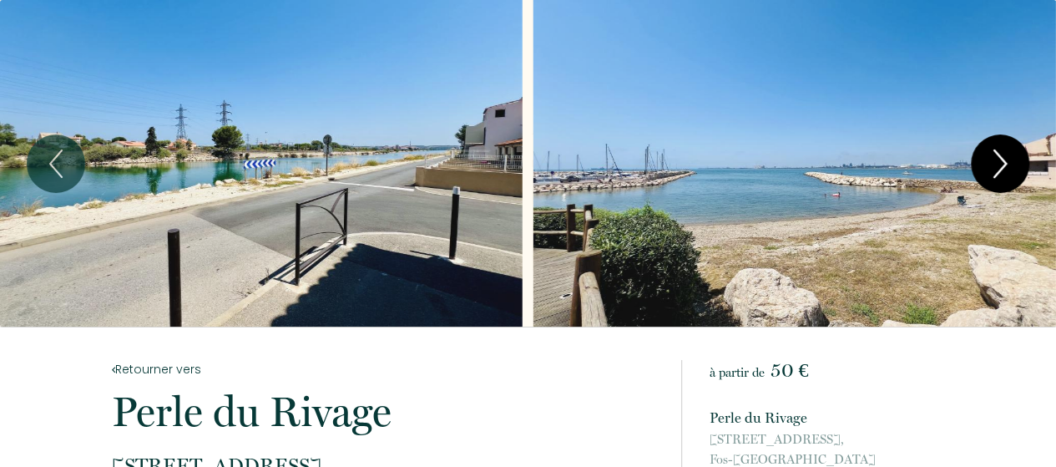
click at [1010, 162] on icon "Next" at bounding box center [999, 164] width 35 height 50
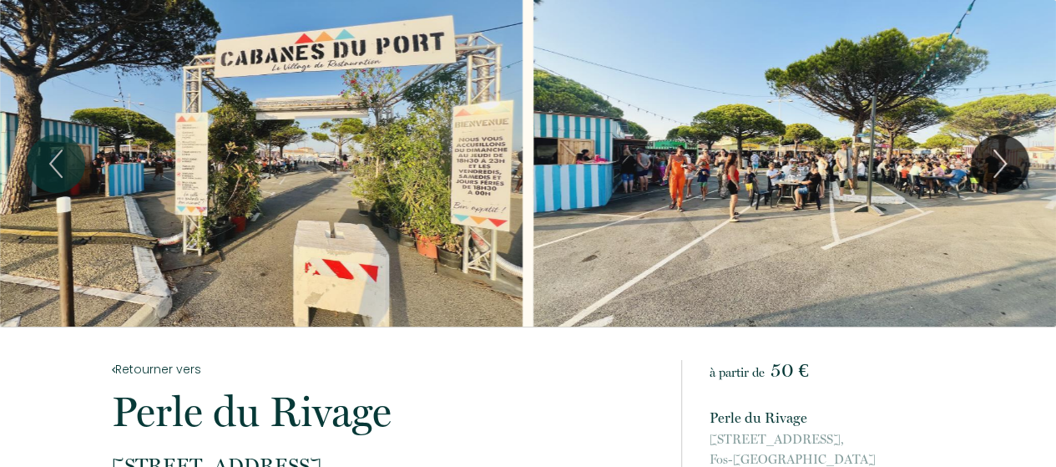
drag, startPoint x: 1010, startPoint y: 162, endPoint x: 1067, endPoint y: 376, distance: 221.3
click at [1056, 376] on html "50 € à partir de Réserver 1 2 3 4 5 6 7 8 9 10 11 12 13 14 15 16 17 18 19 20 21…" at bounding box center [528, 233] width 1056 height 467
click at [999, 159] on icon "Next" at bounding box center [999, 164] width 35 height 50
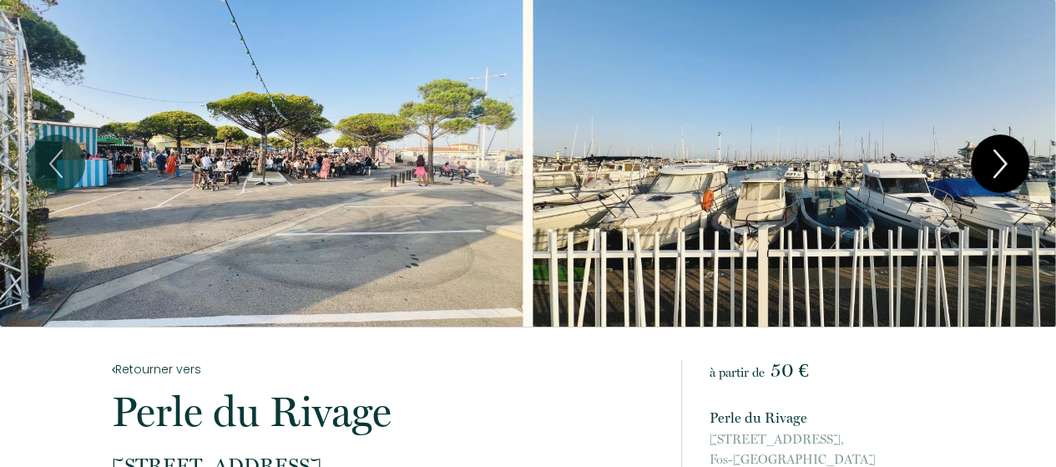
click at [999, 159] on icon "Next" at bounding box center [999, 164] width 35 height 50
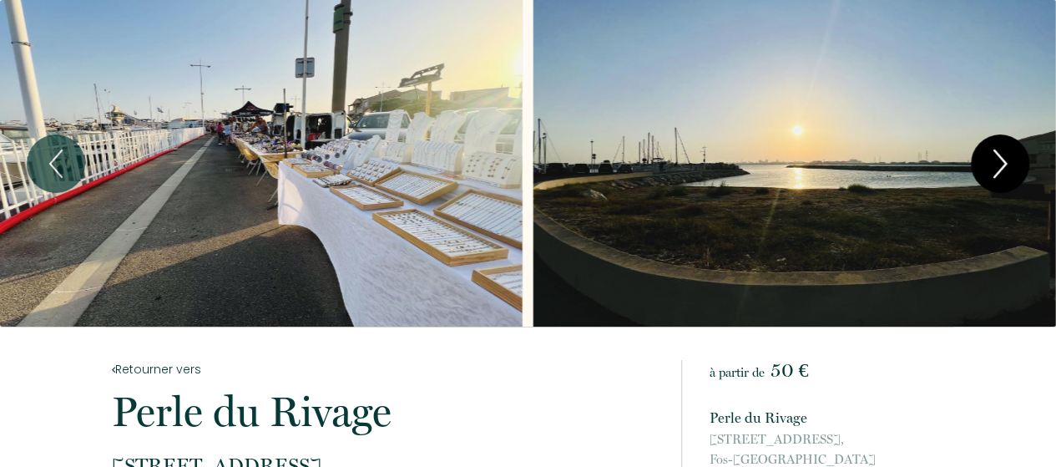
click at [999, 159] on icon "Next" at bounding box center [999, 164] width 35 height 50
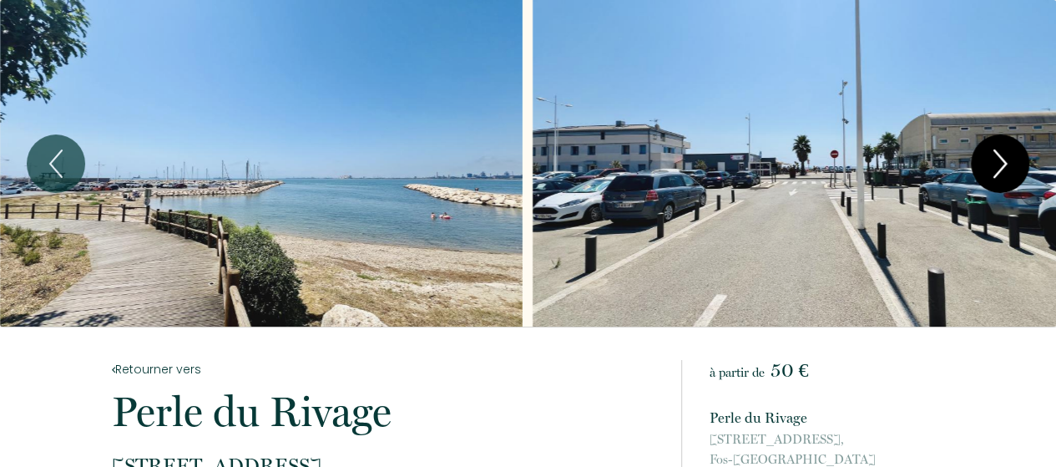
click at [999, 159] on icon "Next" at bounding box center [999, 164] width 35 height 50
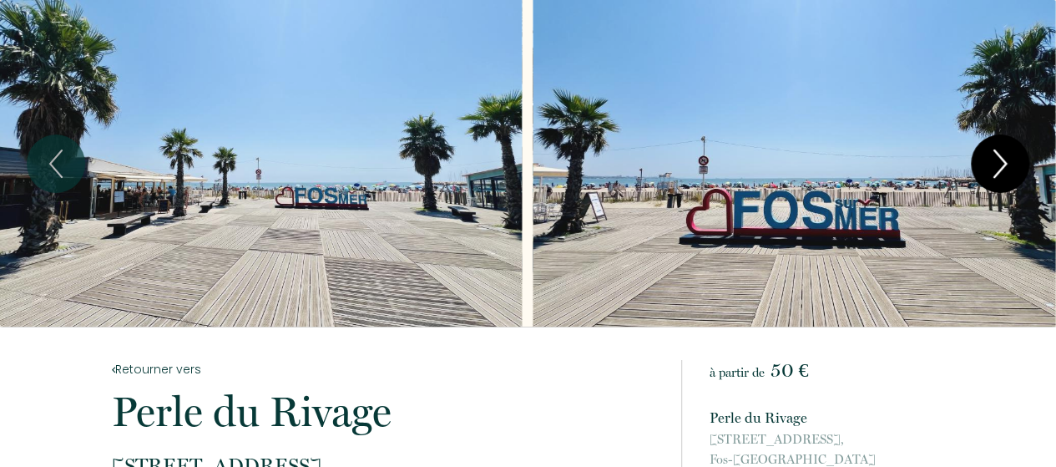
click at [999, 159] on icon "Next" at bounding box center [999, 164] width 35 height 50
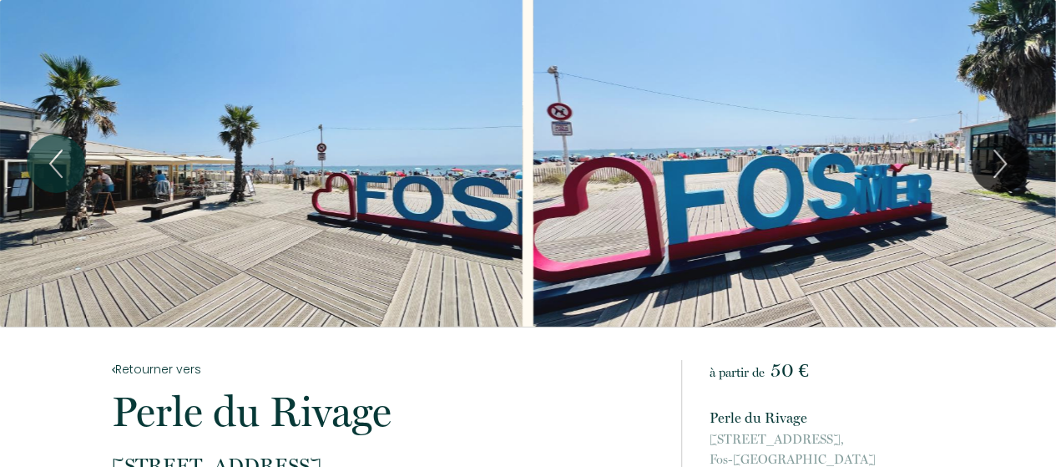
drag, startPoint x: 999, startPoint y: 159, endPoint x: 1047, endPoint y: 437, distance: 282.0
click at [990, 151] on icon "Next" at bounding box center [999, 164] width 35 height 50
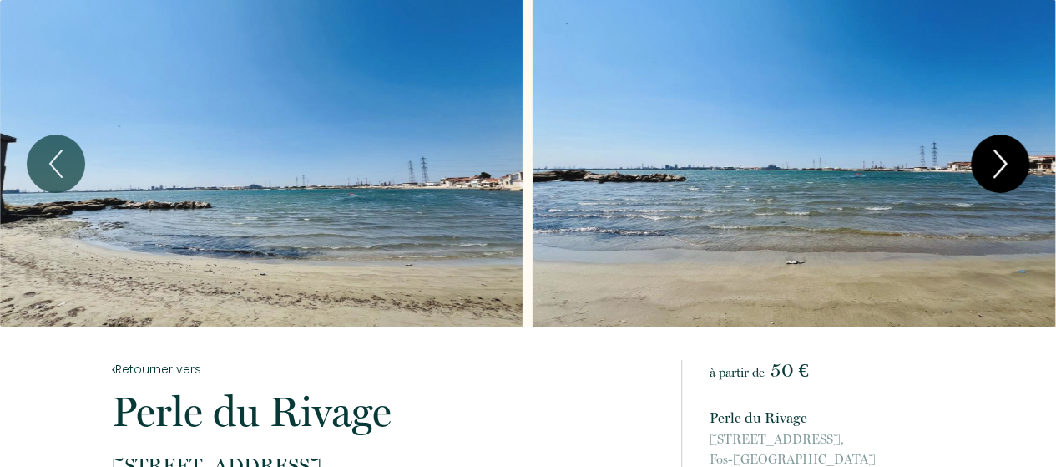
click at [1001, 154] on icon "Next" at bounding box center [999, 164] width 35 height 50
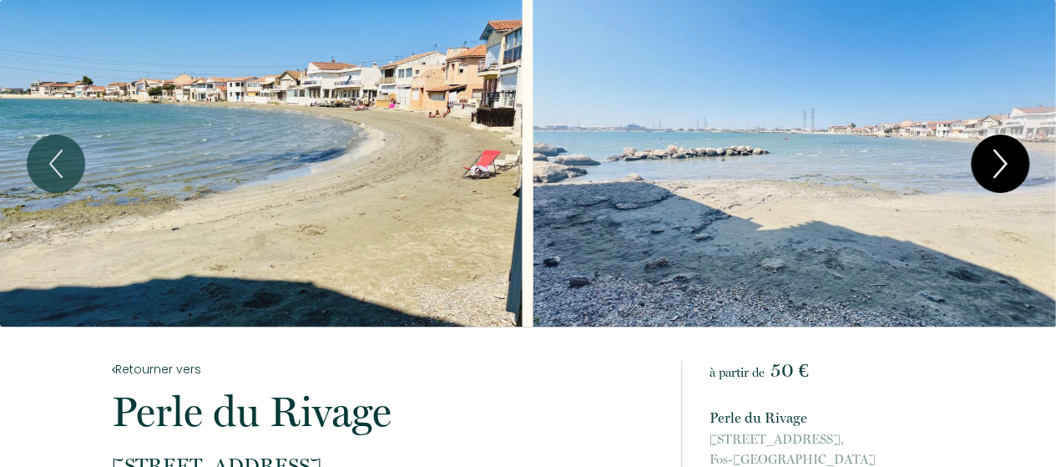
click at [1001, 154] on icon "Next" at bounding box center [999, 164] width 35 height 50
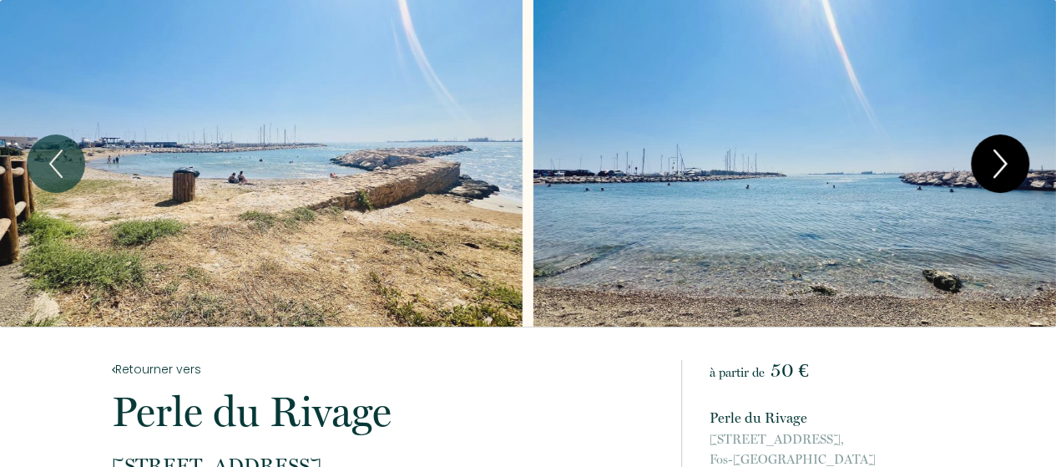
click at [1001, 154] on icon "Next" at bounding box center [999, 164] width 35 height 50
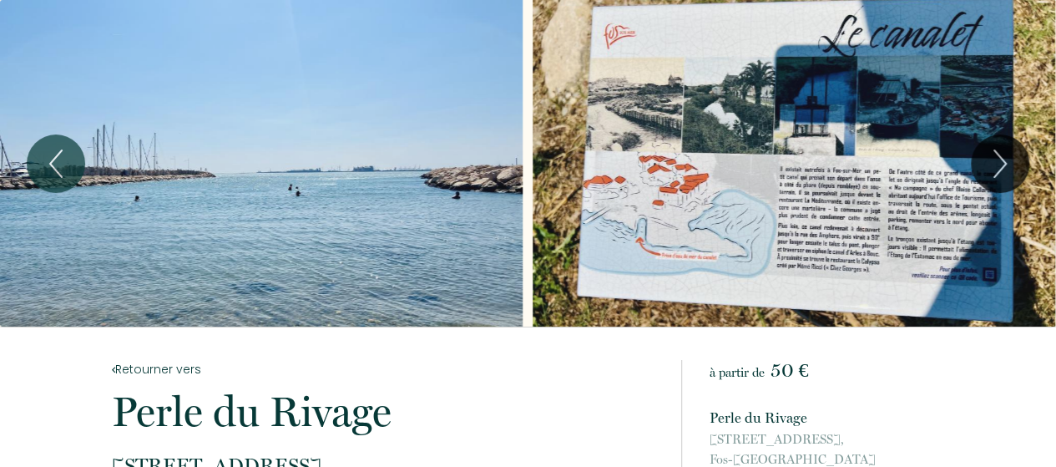
click at [1028, 159] on button "Next" at bounding box center [1000, 163] width 58 height 58
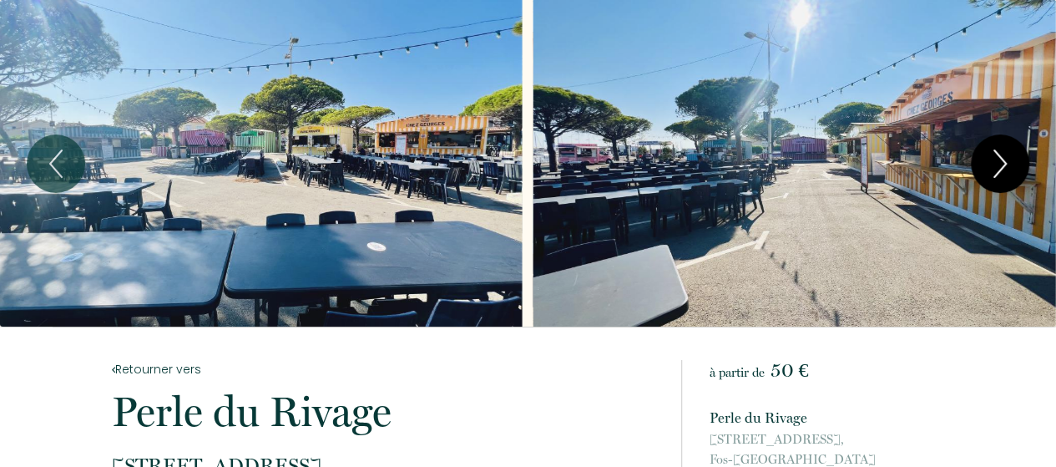
click at [1023, 161] on button "Next" at bounding box center [1000, 163] width 58 height 58
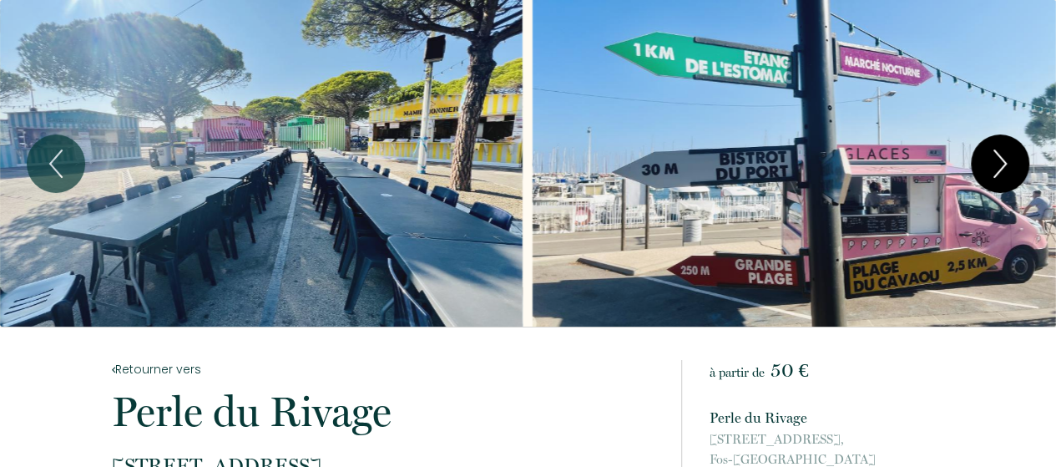
click at [1023, 161] on button "Next" at bounding box center [1000, 163] width 58 height 58
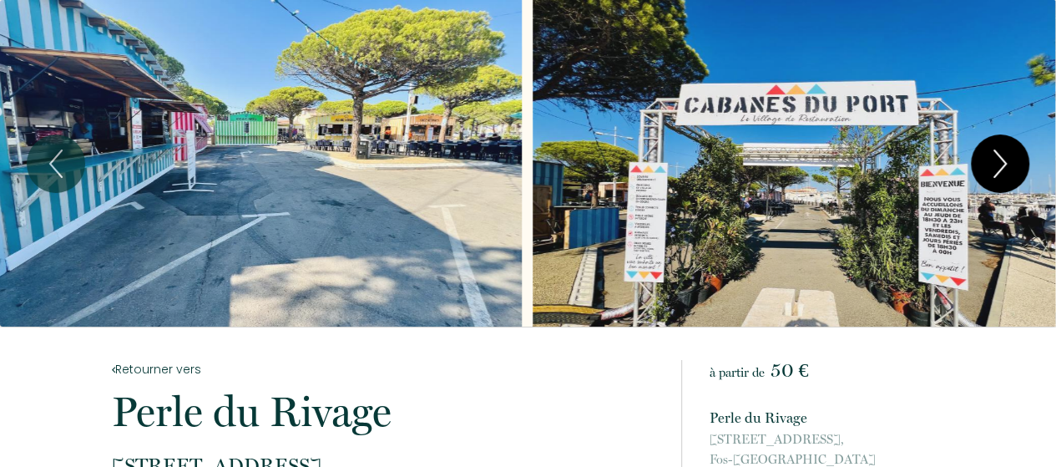
click at [1023, 161] on button "Next" at bounding box center [1000, 163] width 58 height 58
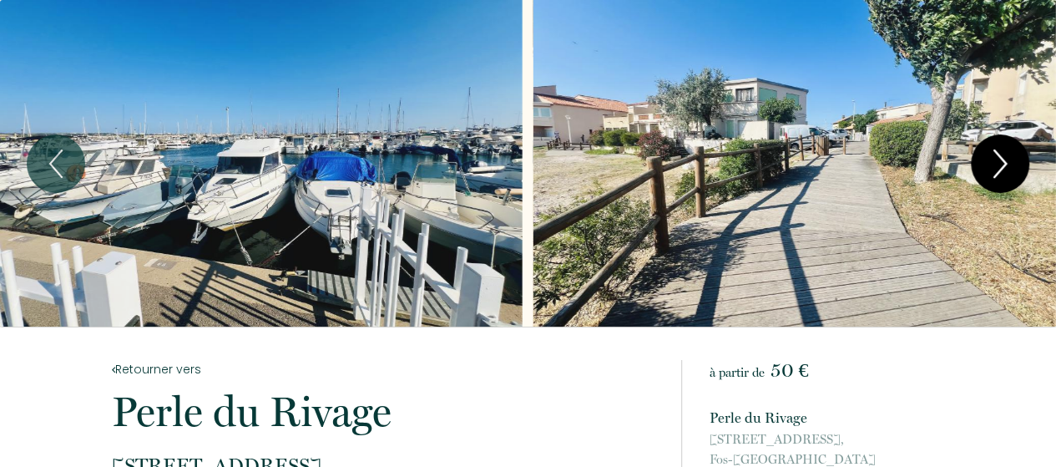
click at [1000, 160] on icon "Next" at bounding box center [999, 164] width 35 height 50
